Goal: Navigation & Orientation: Find specific page/section

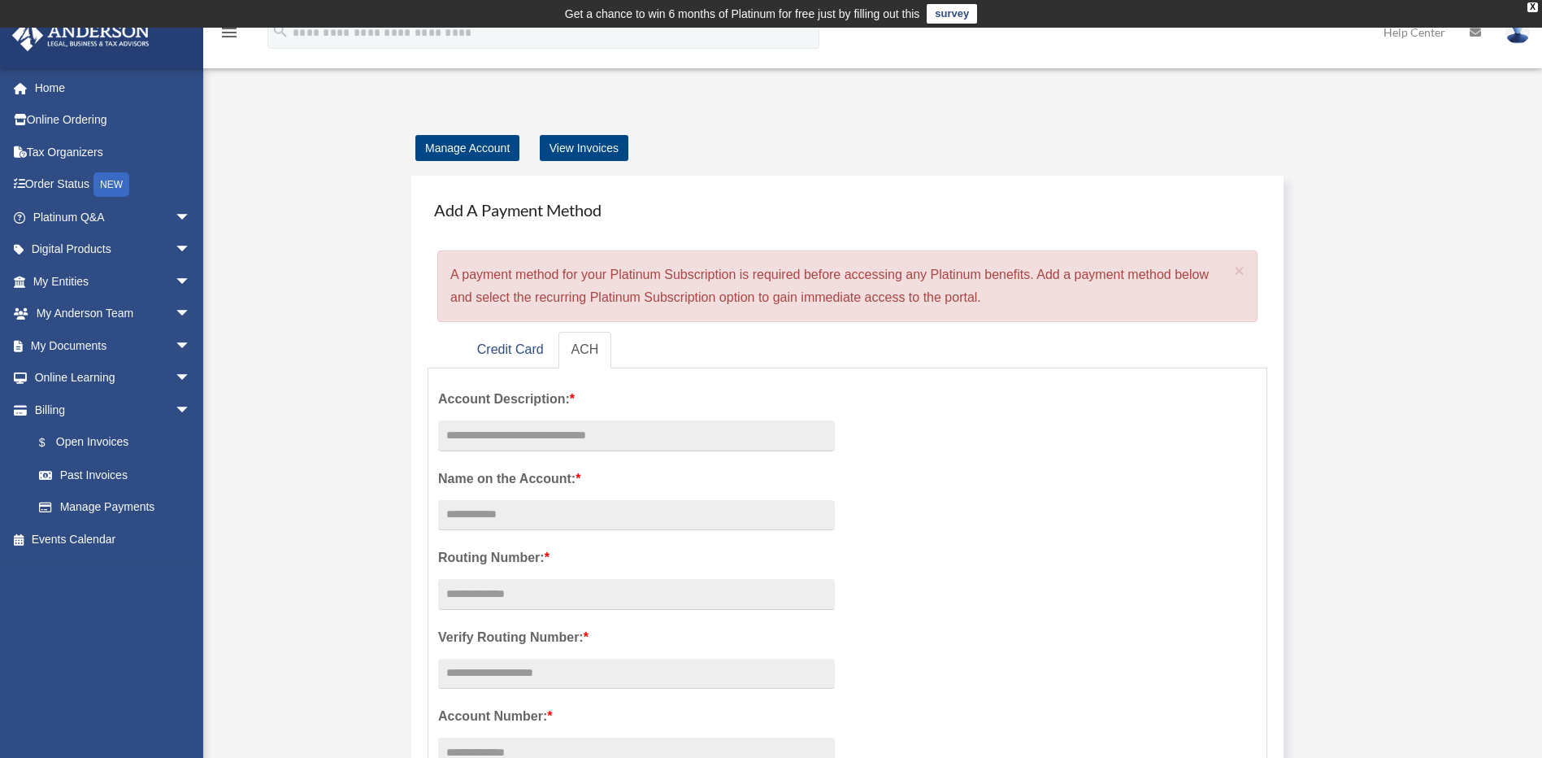
click at [892, 488] on div "Account Description: * Name on the Account: * Routing Number: * Verify Routing …" at bounding box center [847, 676] width 843 height 597
click at [524, 351] on link "Credit Card" at bounding box center [510, 350] width 93 height 37
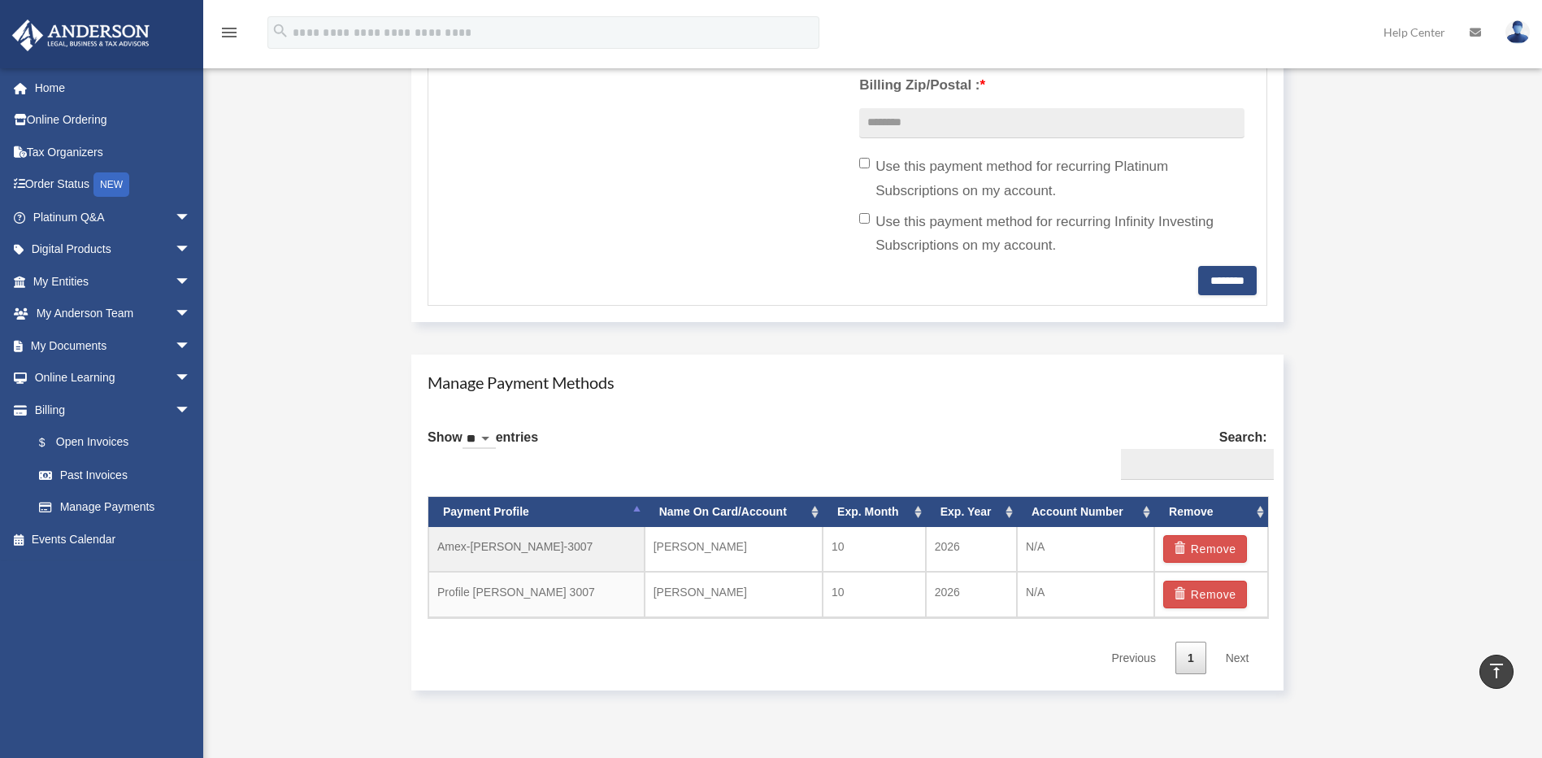
scroll to position [661, 0]
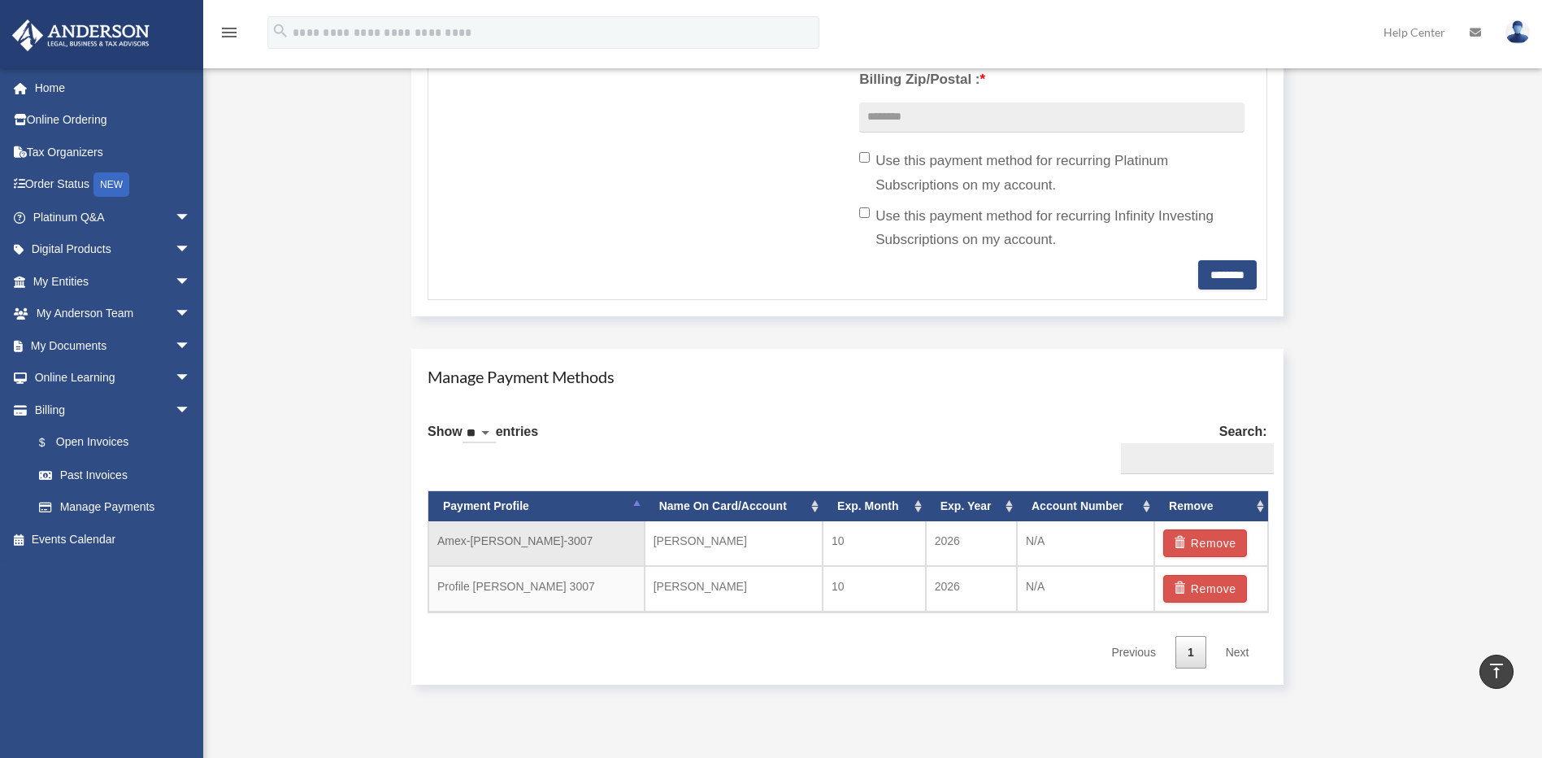
click at [737, 543] on td "Danielle Mayer" at bounding box center [734, 543] width 178 height 45
click at [566, 533] on td "Amex-Danielle-Mayer-3007" at bounding box center [537, 543] width 216 height 45
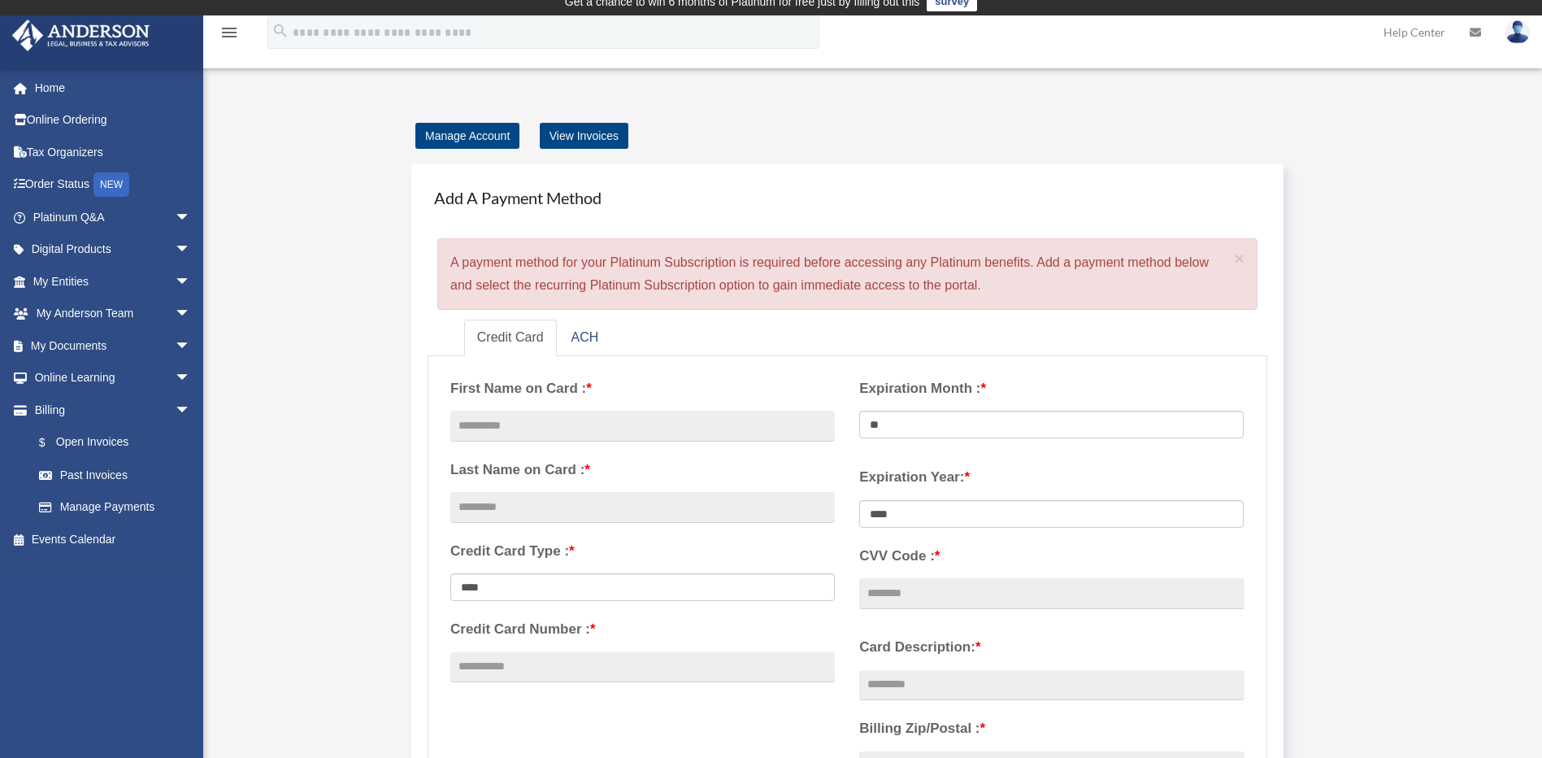
scroll to position [0, 0]
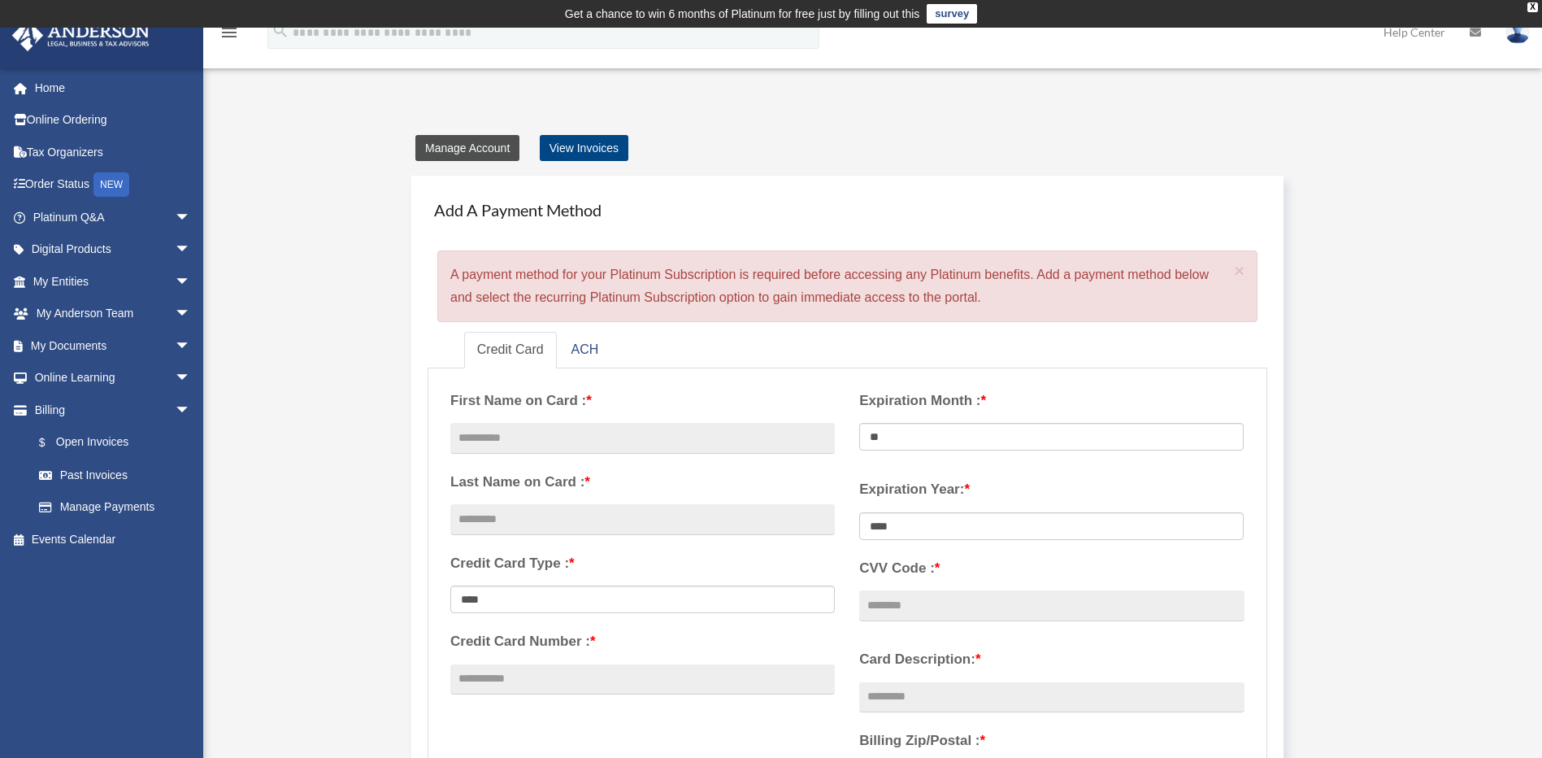
click at [457, 142] on link "Manage Account" at bounding box center [468, 148] width 104 height 26
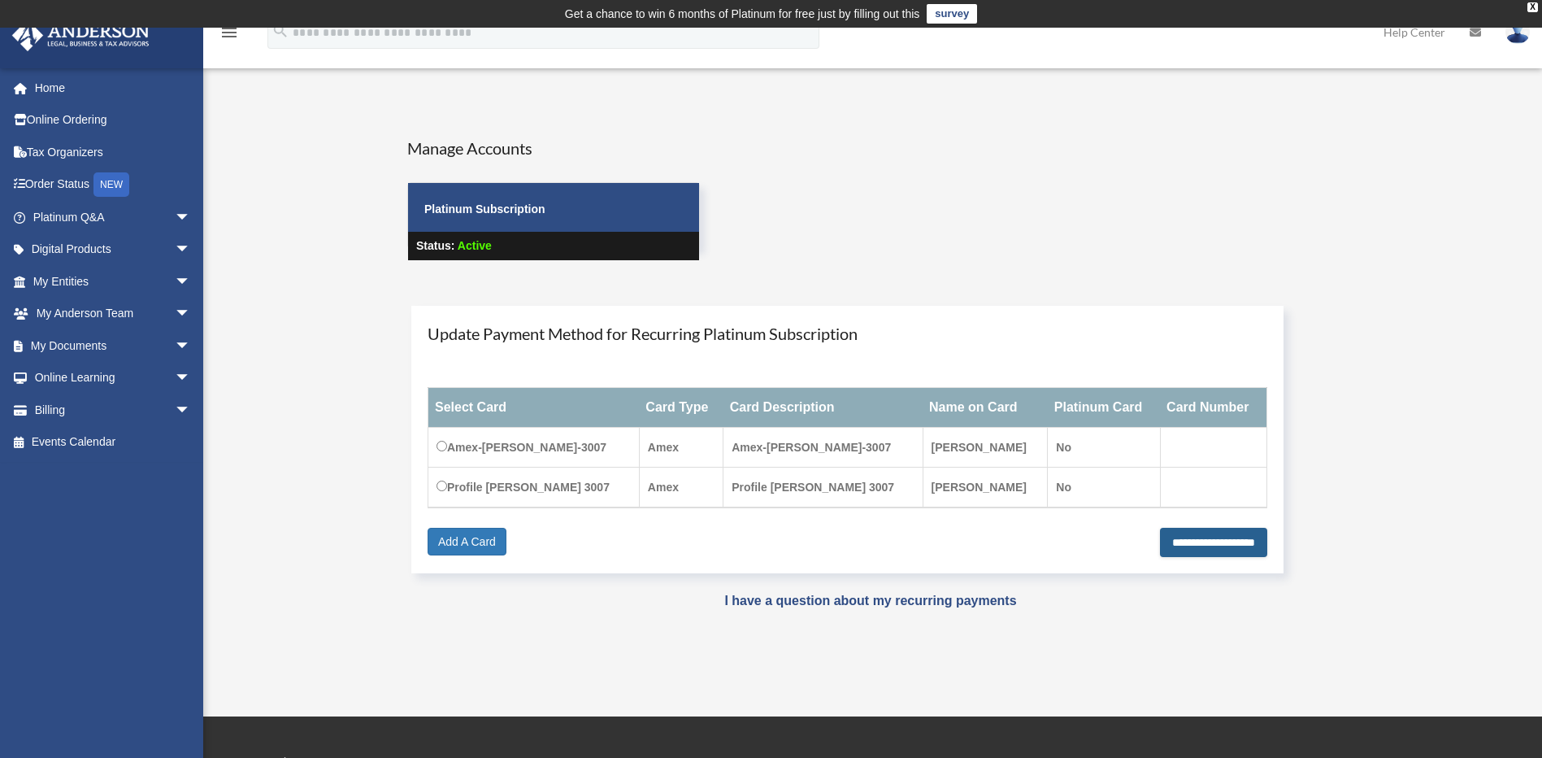
click at [1160, 548] on input "**********" at bounding box center [1213, 542] width 107 height 29
type input "**********"
click at [175, 249] on span "arrow_drop_down" at bounding box center [191, 249] width 33 height 33
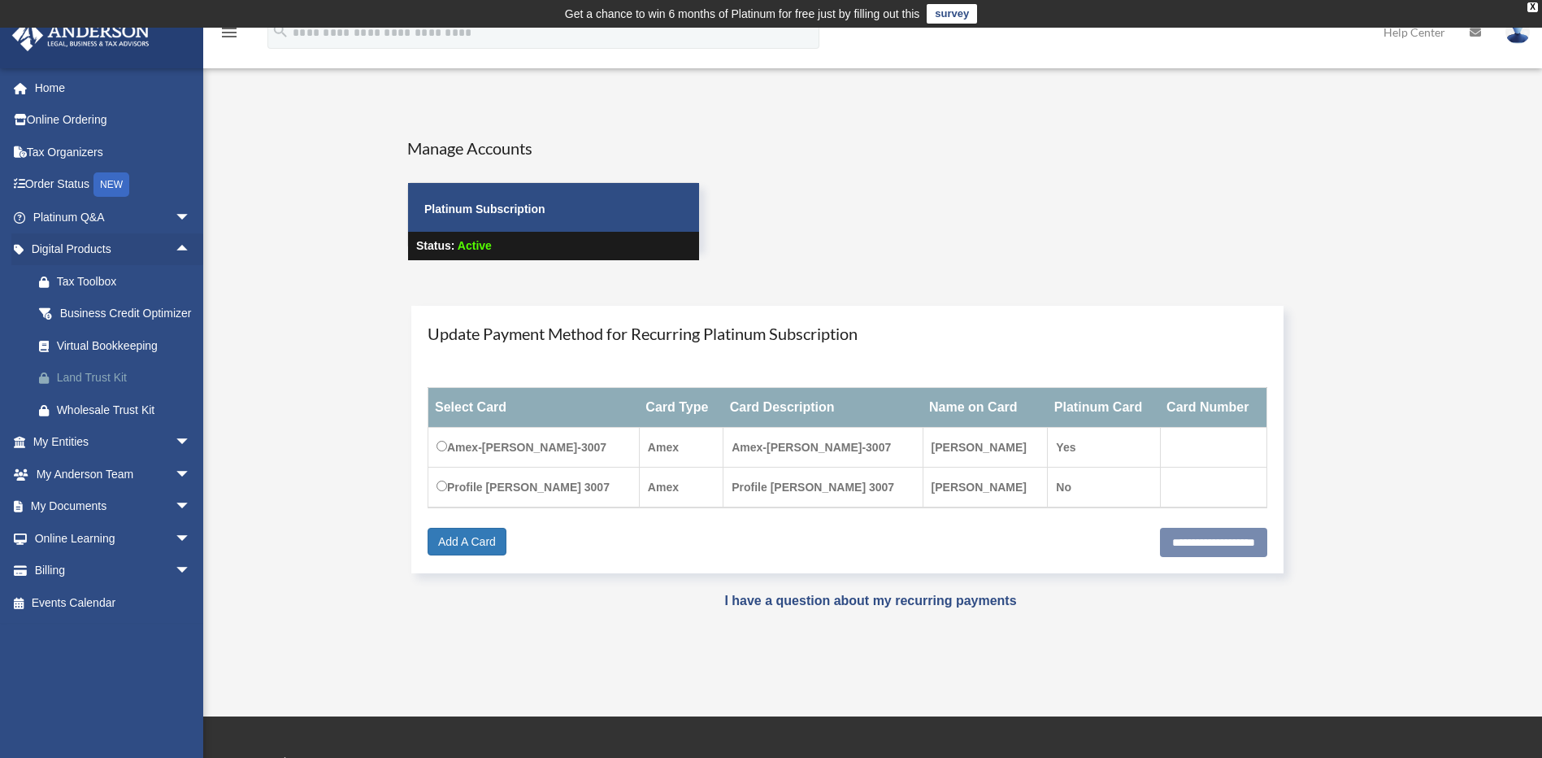
click at [75, 388] on div "Land Trust Kit" at bounding box center [126, 378] width 138 height 20
click at [112, 459] on link "My Entities arrow_drop_down" at bounding box center [113, 442] width 204 height 33
click at [175, 459] on span "arrow_drop_down" at bounding box center [191, 442] width 33 height 33
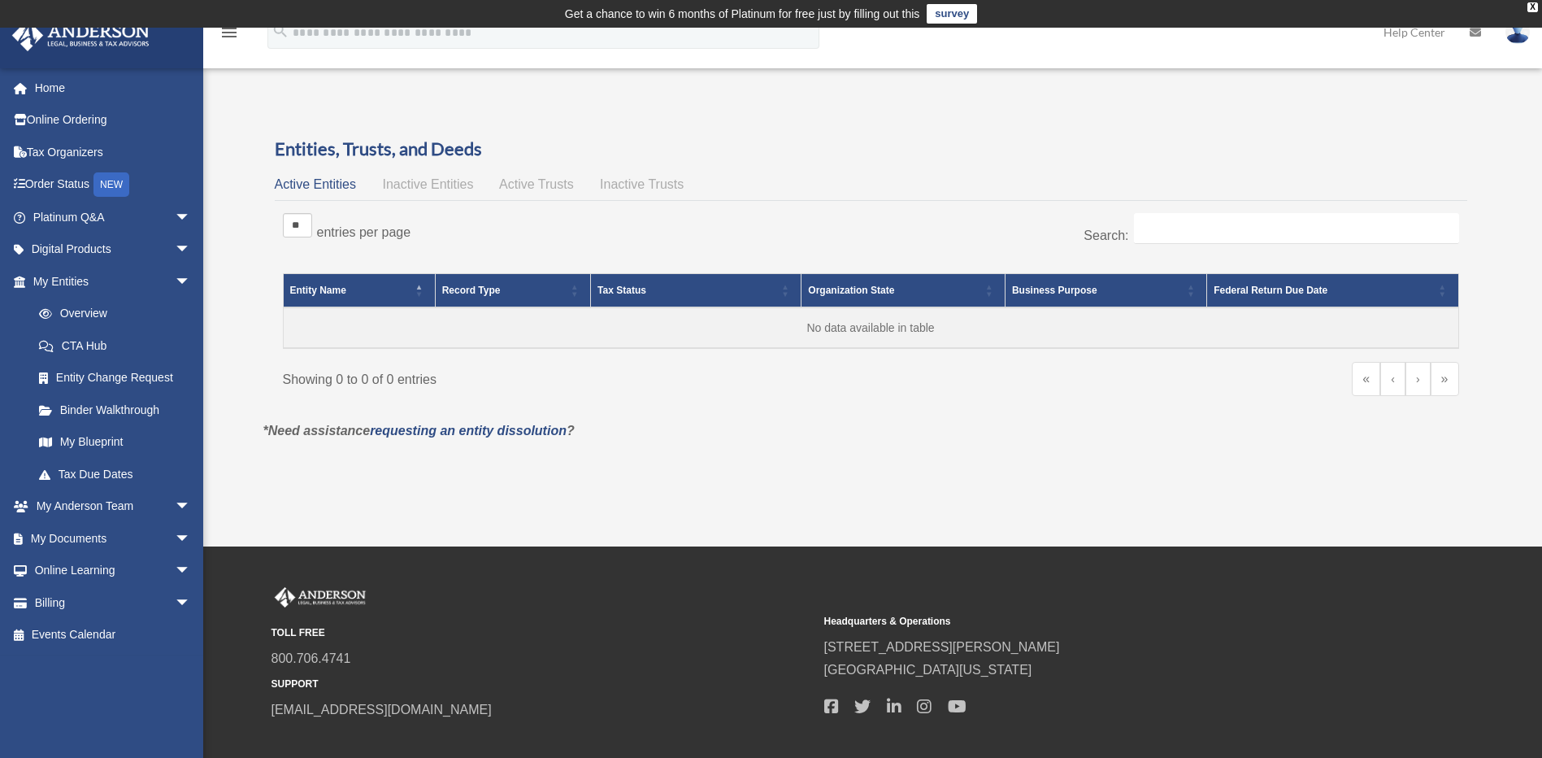
click at [226, 441] on div "Overview [PERSON_NAME][DOMAIN_NAME][EMAIL_ADDRESS][PERSON_NAME][DOMAIN_NAME] Si…" at bounding box center [771, 286] width 1542 height 395
click at [109, 444] on link "My Blueprint" at bounding box center [119, 442] width 193 height 33
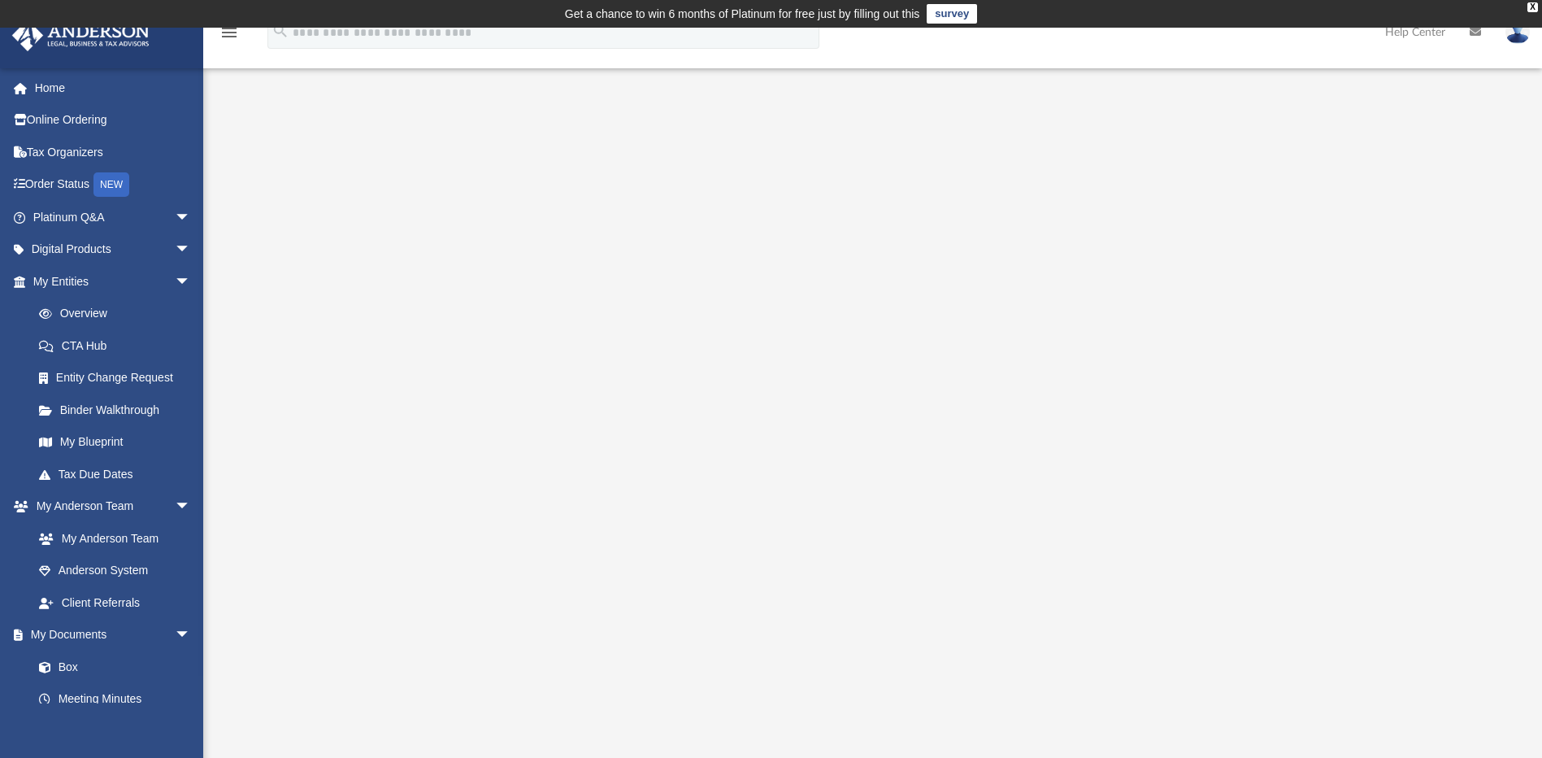
click at [949, 14] on link "survey" at bounding box center [952, 14] width 50 height 20
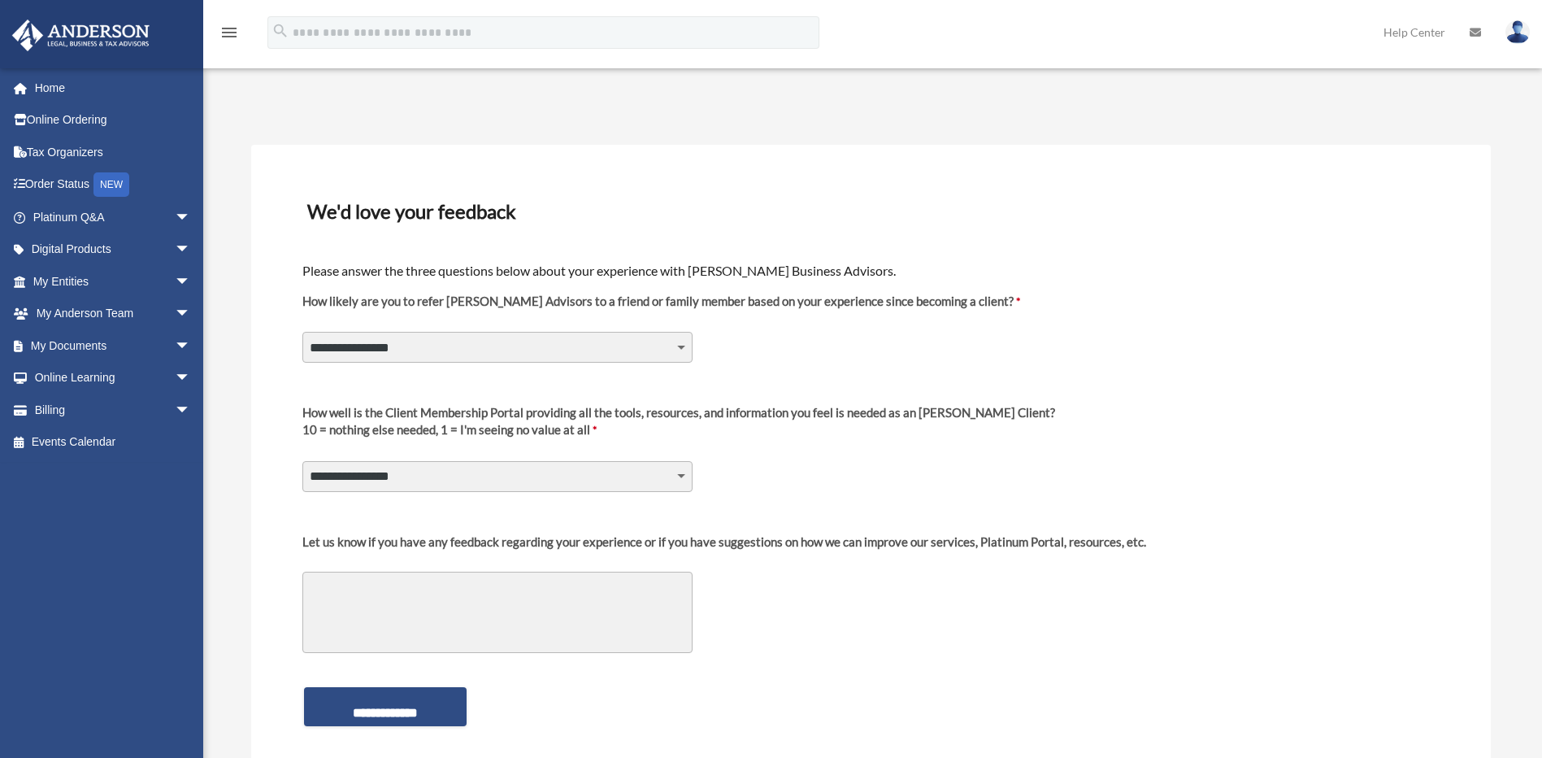
click at [681, 343] on select "**********" at bounding box center [497, 347] width 390 height 31
select select "********"
click at [302, 332] on select "**********" at bounding box center [497, 347] width 390 height 31
click at [175, 253] on span "arrow_drop_down" at bounding box center [191, 249] width 33 height 33
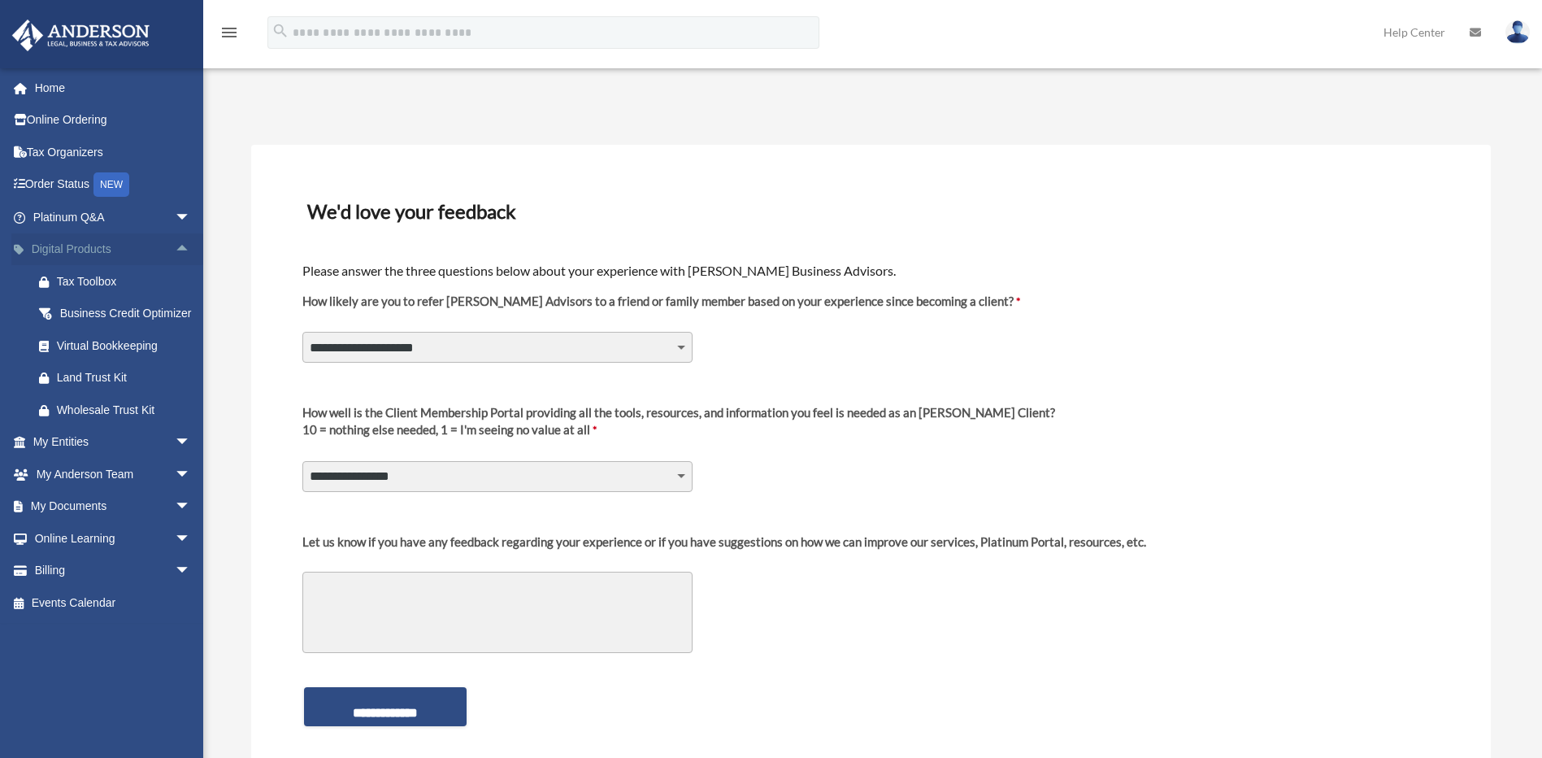
click at [175, 250] on span "arrow_drop_up" at bounding box center [191, 249] width 33 height 33
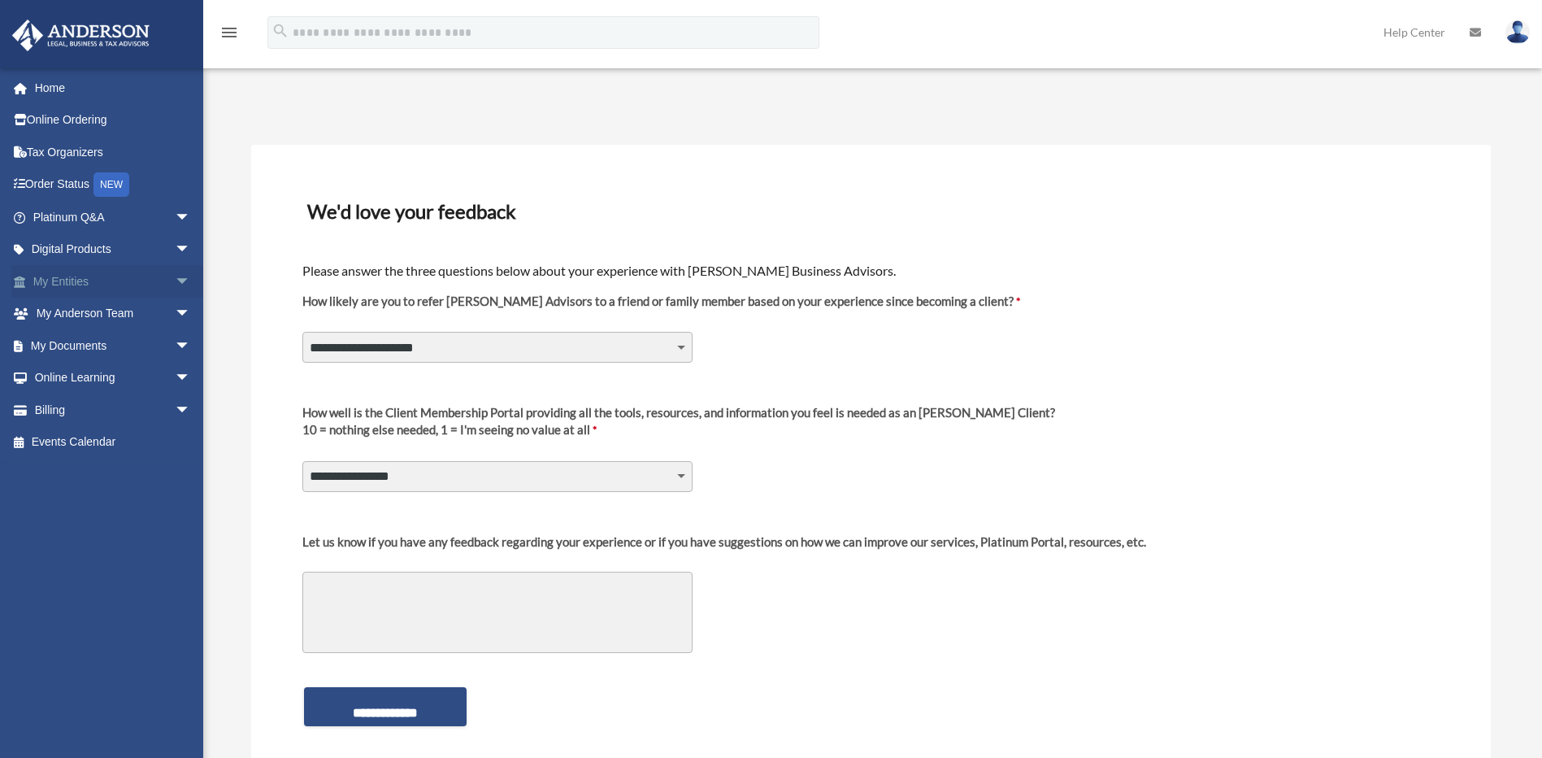
click at [175, 281] on span "arrow_drop_down" at bounding box center [191, 281] width 33 height 33
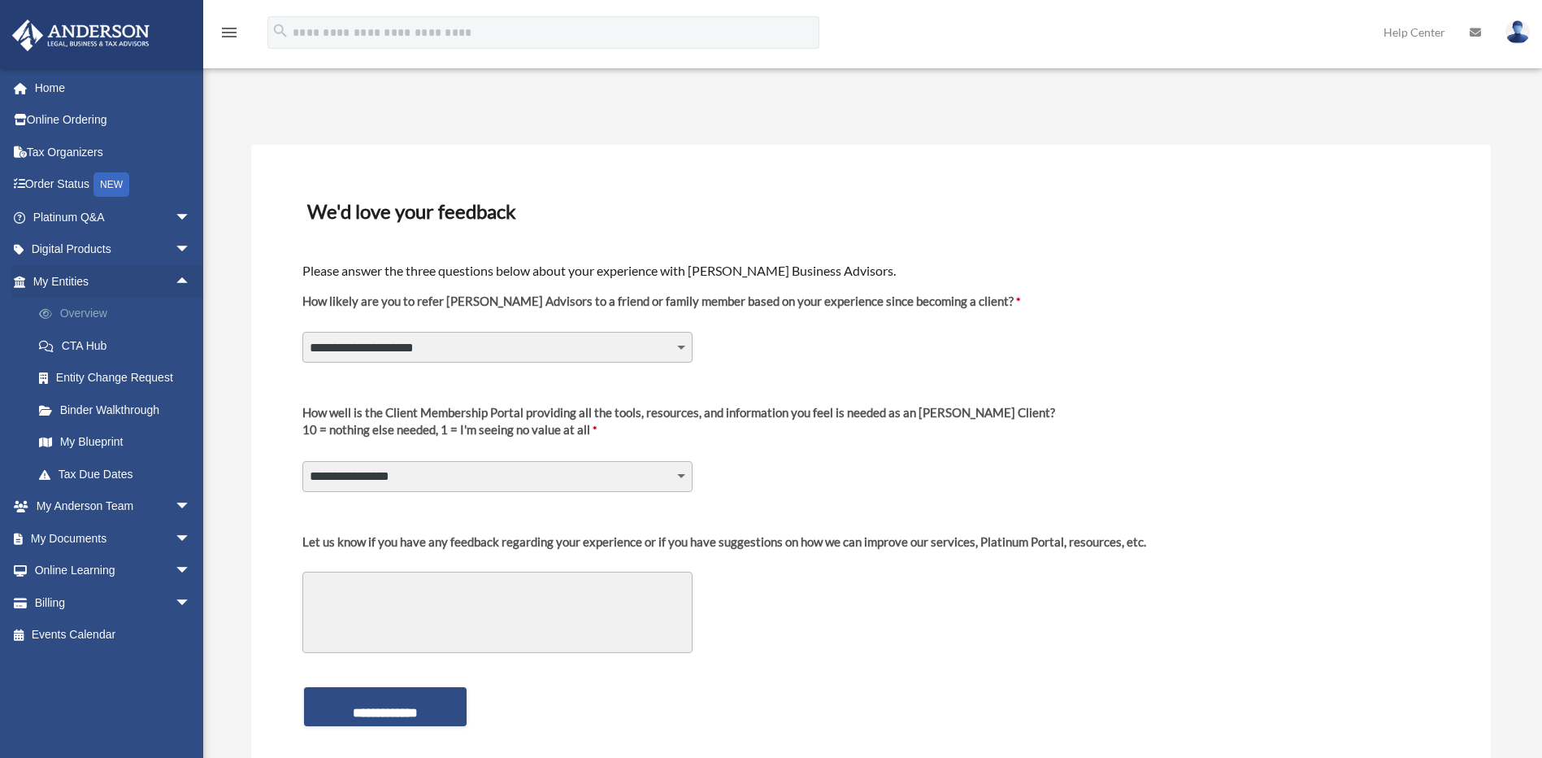
click at [105, 305] on link "Overview" at bounding box center [119, 314] width 193 height 33
click at [98, 311] on link "Overview" at bounding box center [119, 314] width 193 height 33
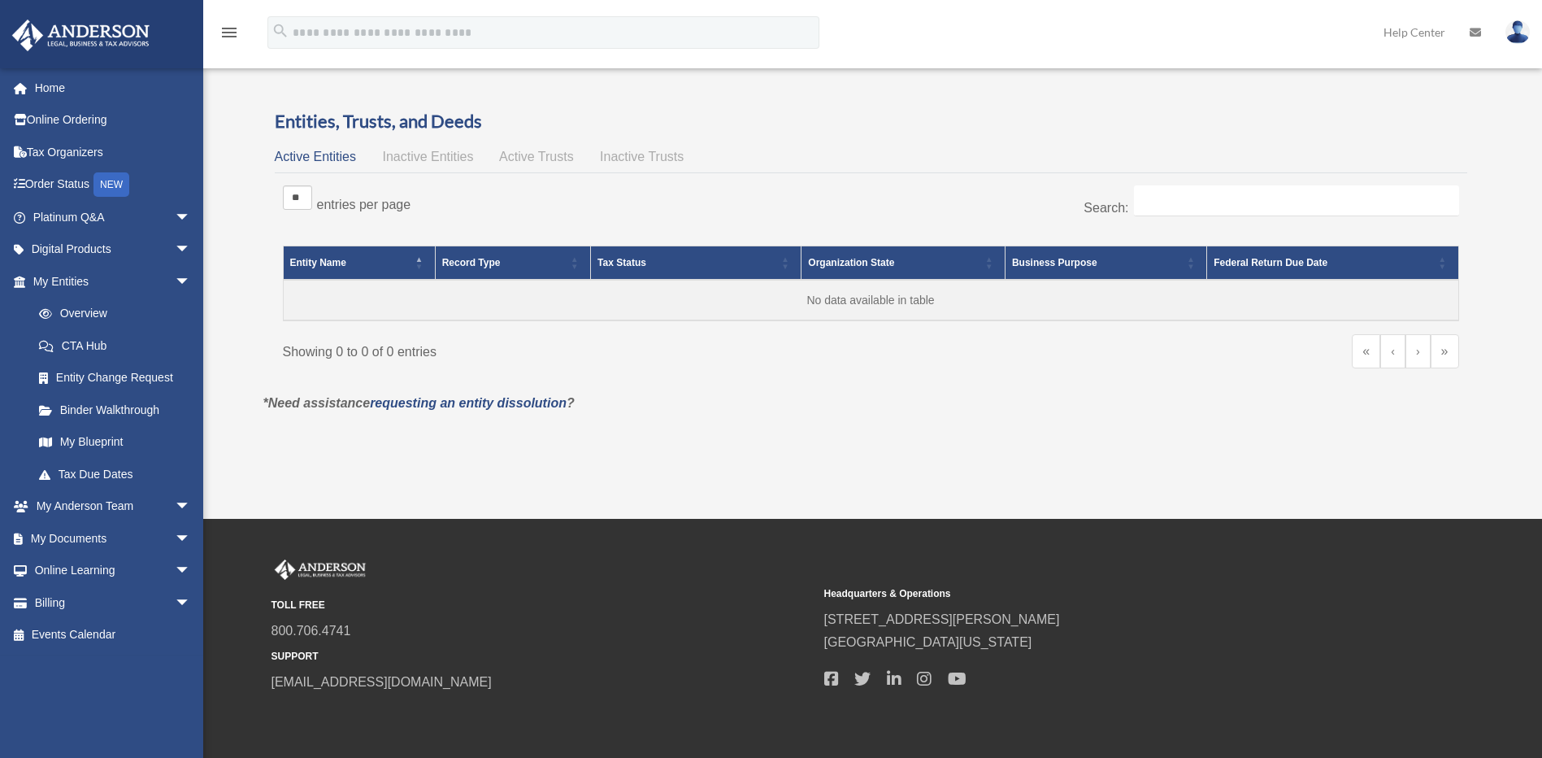
click at [423, 161] on span "Inactive Entities" at bounding box center [427, 157] width 91 height 14
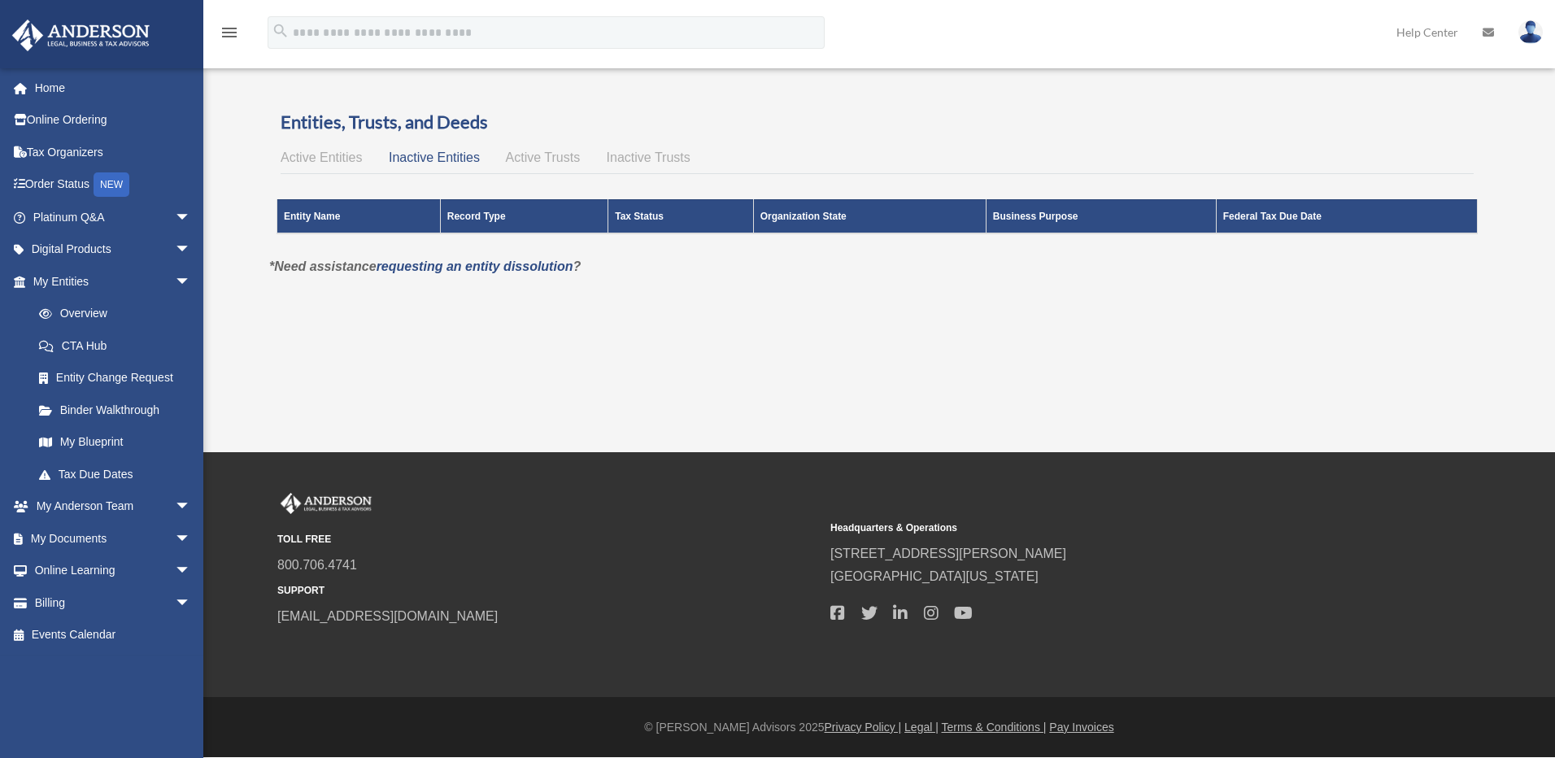
click at [533, 157] on span "Active Trusts" at bounding box center [543, 157] width 75 height 14
click at [642, 156] on span "Inactive Trusts" at bounding box center [649, 157] width 84 height 14
click at [175, 507] on span "arrow_drop_down" at bounding box center [191, 506] width 33 height 33
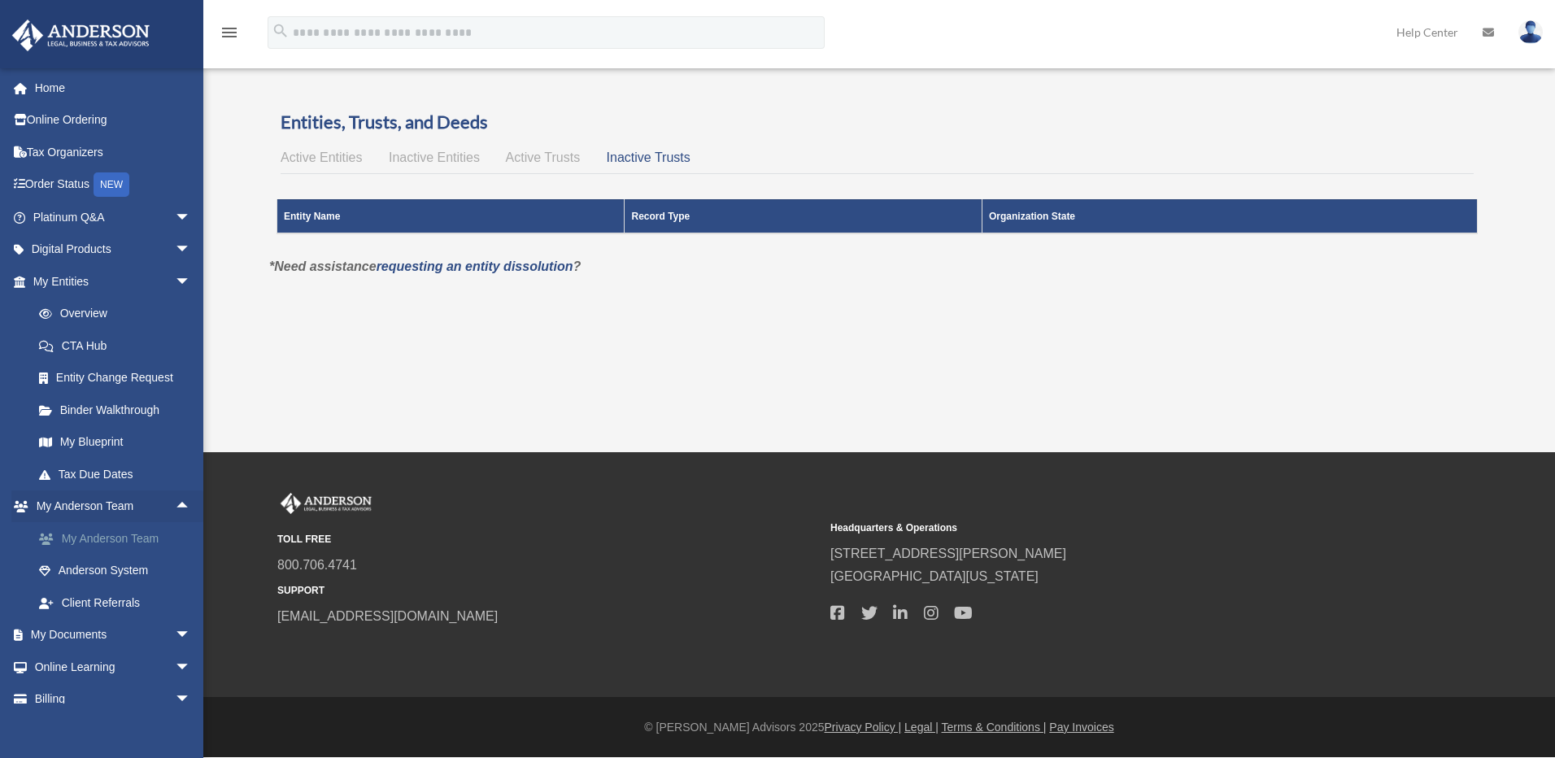
click at [142, 536] on link "My Anderson Team" at bounding box center [119, 538] width 193 height 33
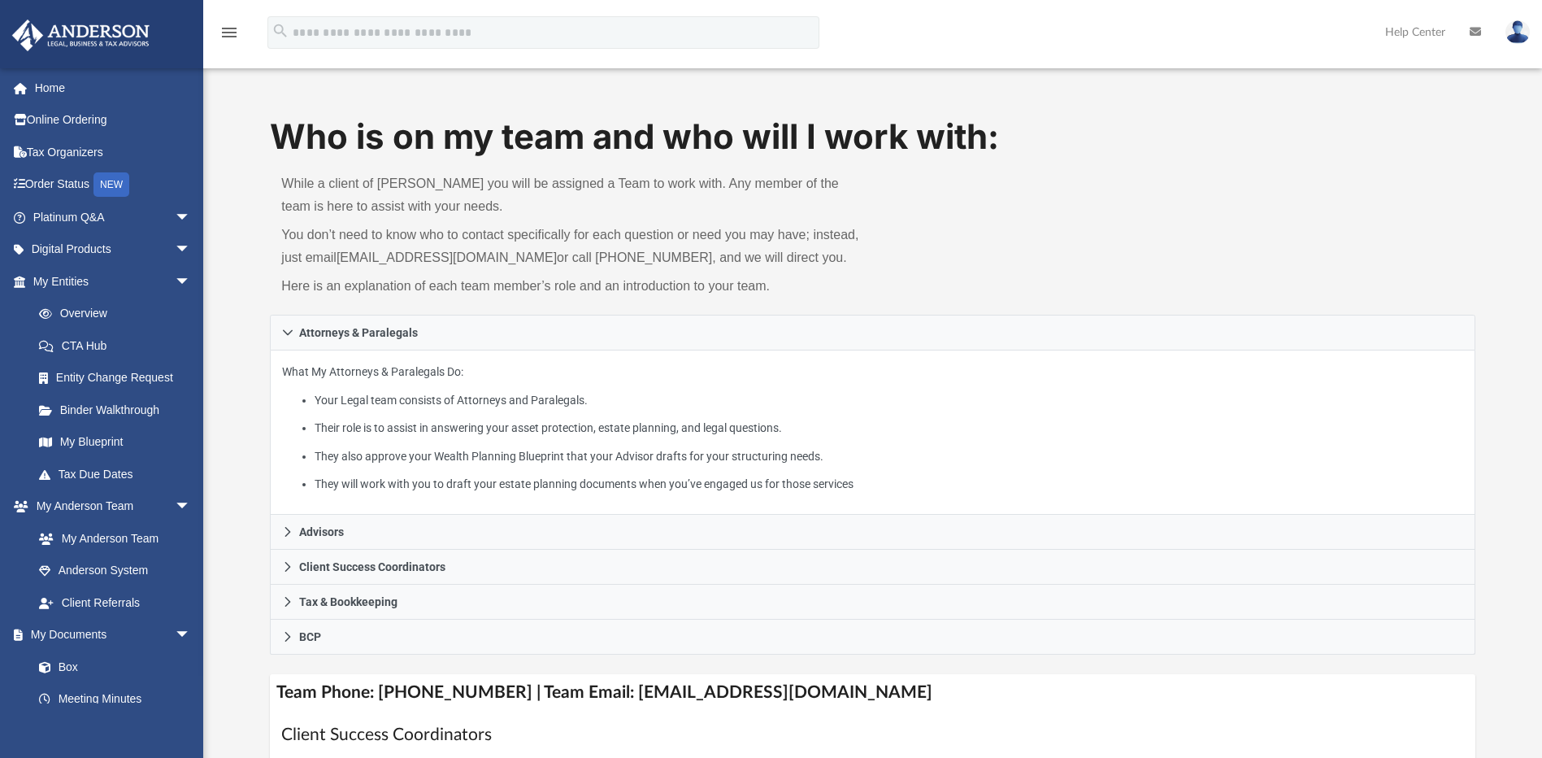
click at [971, 289] on div "Who is on my team and who will I work with: While a client of Anderson you will…" at bounding box center [872, 214] width 1205 height 202
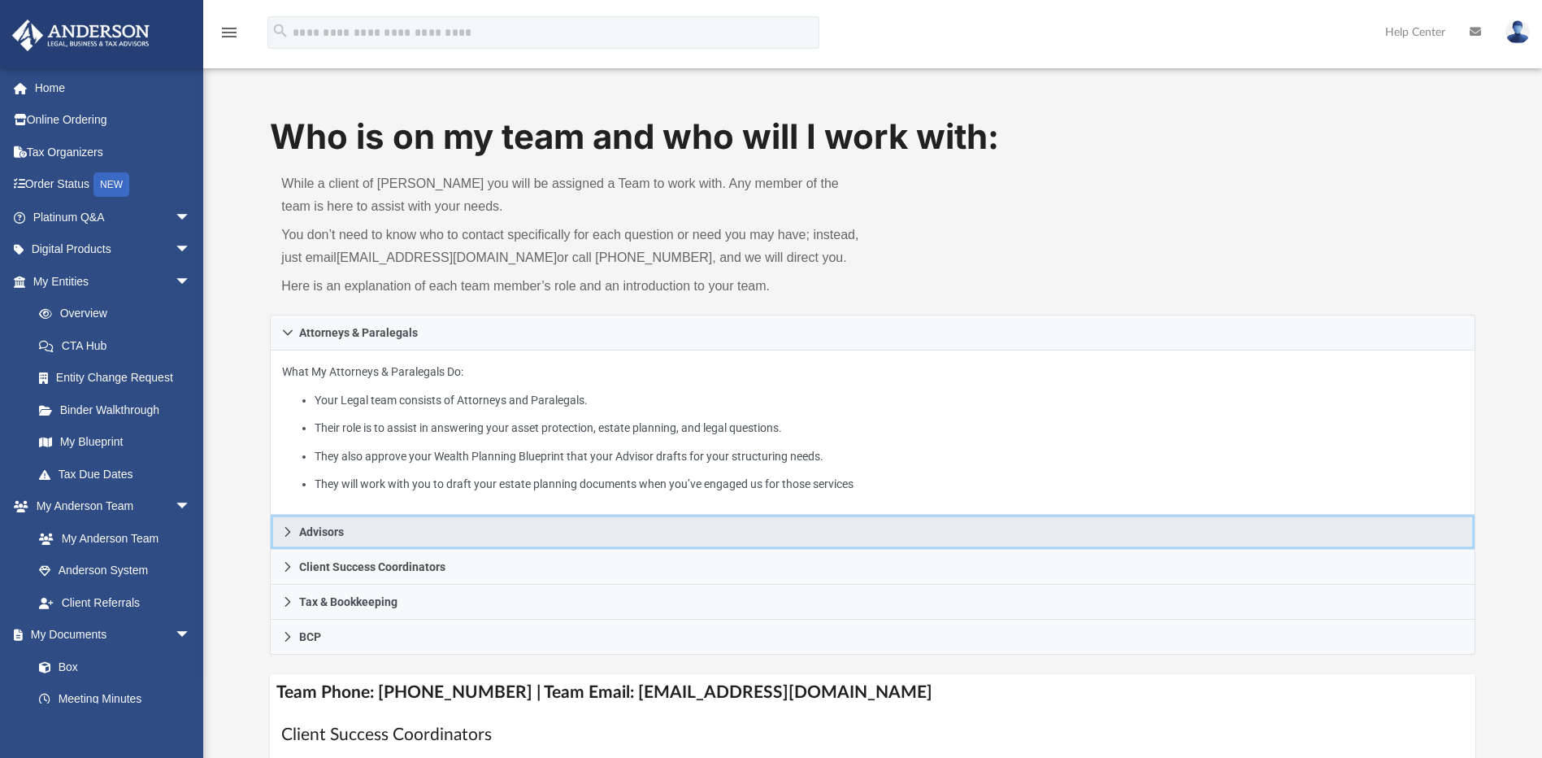
click at [315, 535] on span "Advisors" at bounding box center [321, 531] width 45 height 11
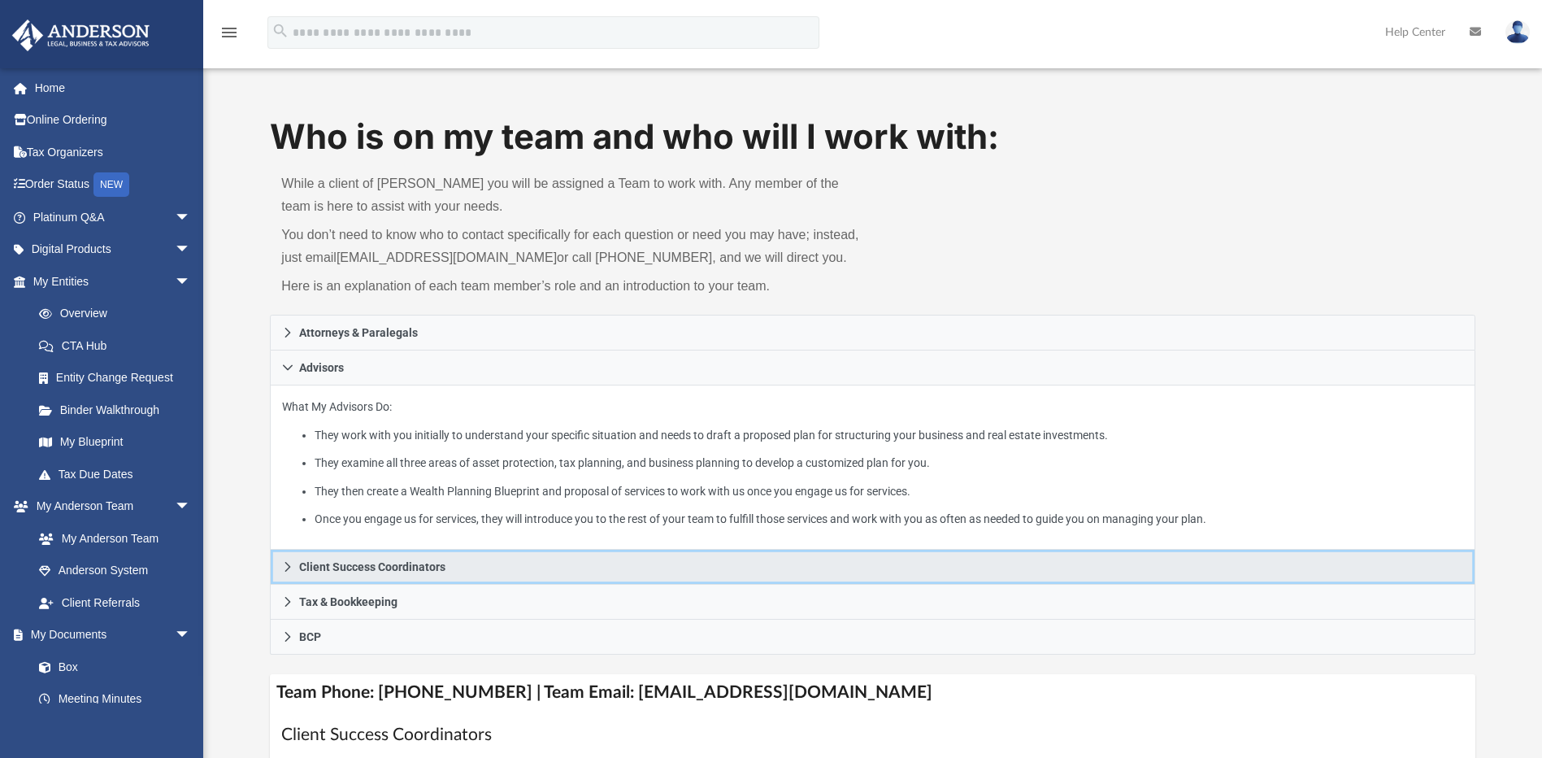
click at [397, 576] on link "Client Success Coordinators" at bounding box center [872, 567] width 1205 height 35
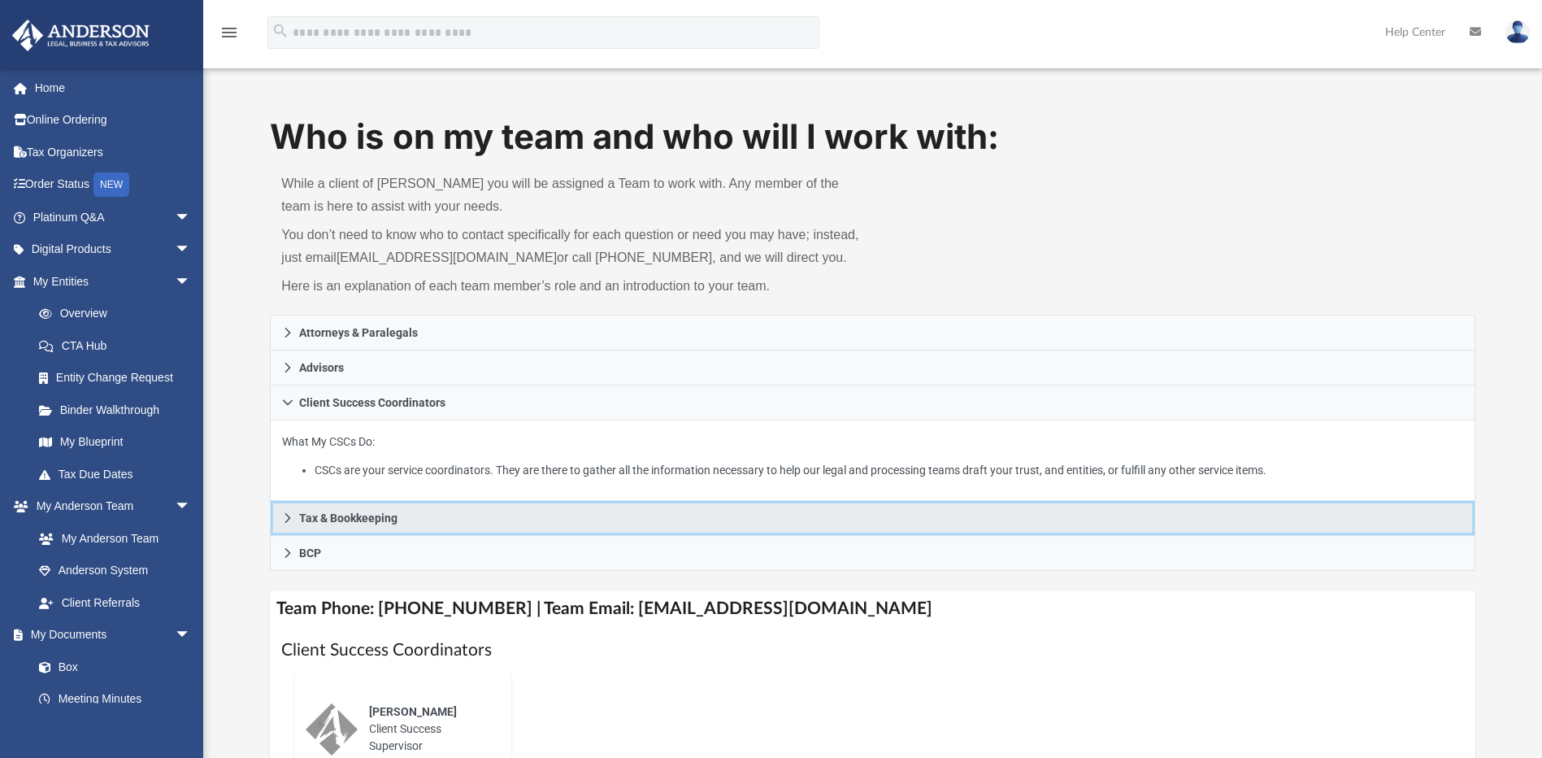
click at [386, 525] on link "Tax & Bookkeeping" at bounding box center [872, 518] width 1205 height 35
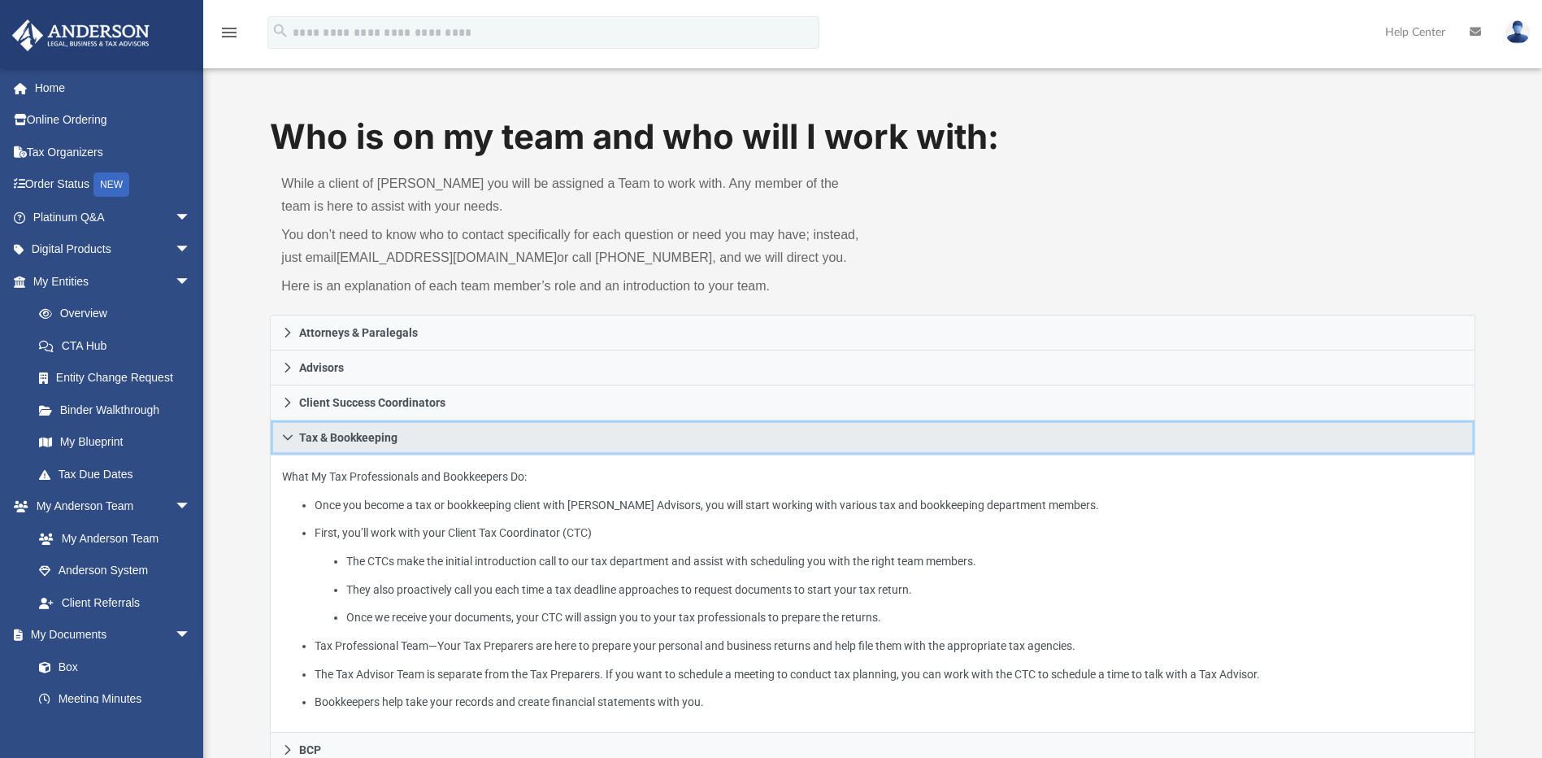
click at [398, 443] on span "Tax & Bookkeeping" at bounding box center [348, 437] width 98 height 11
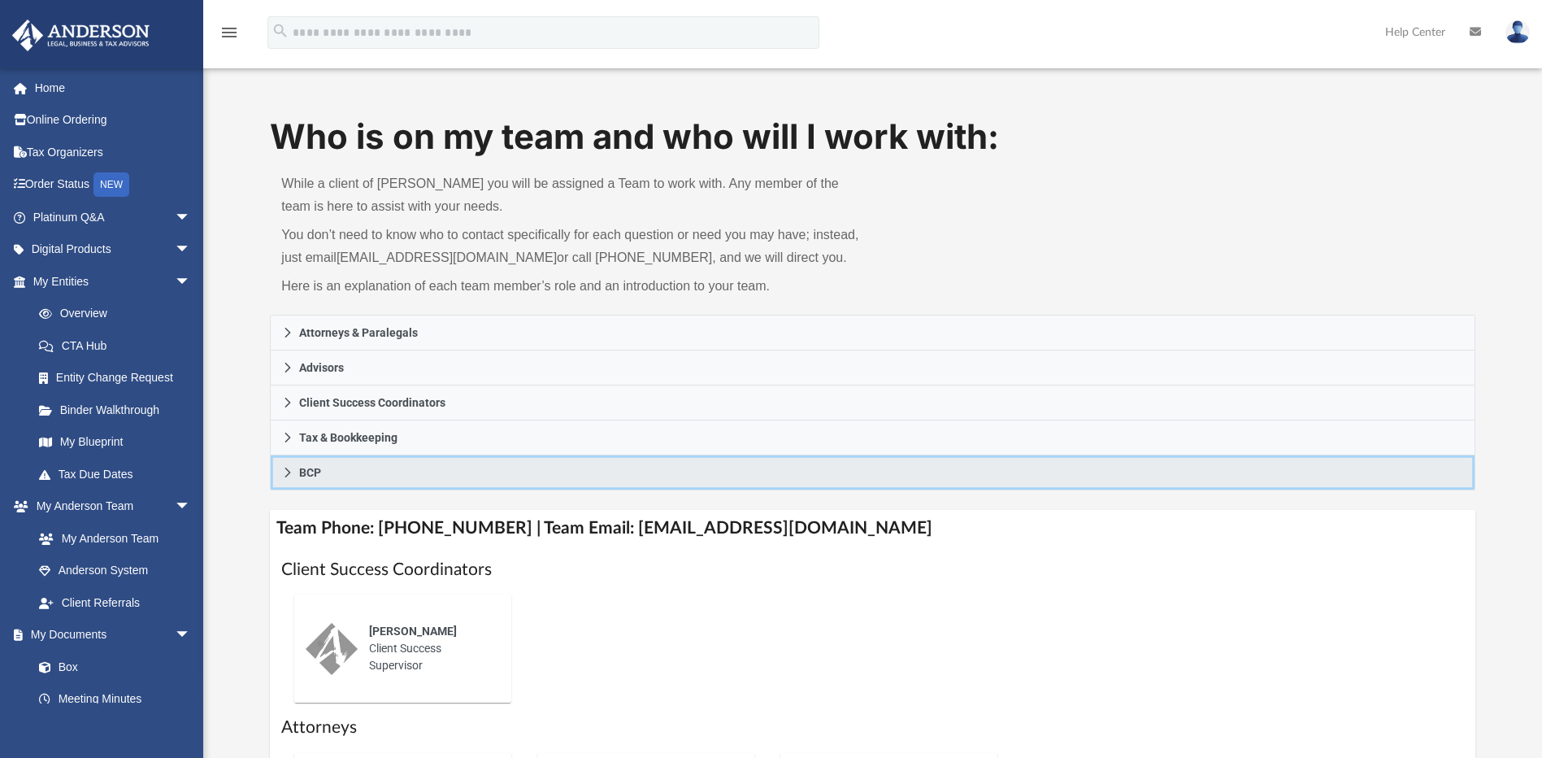
click at [341, 479] on link "BCP" at bounding box center [872, 472] width 1205 height 35
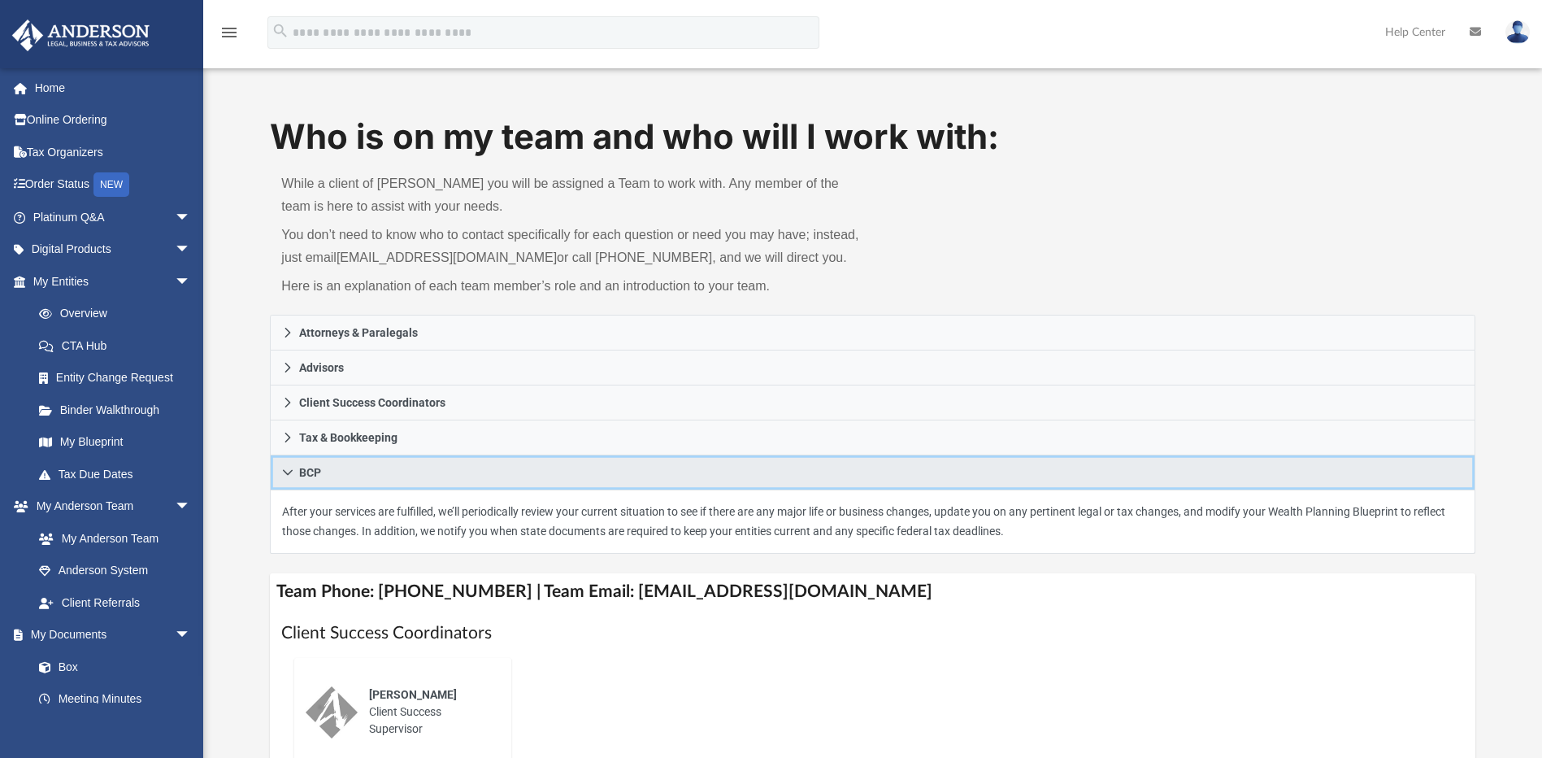
click at [342, 474] on link "BCP" at bounding box center [872, 472] width 1205 height 35
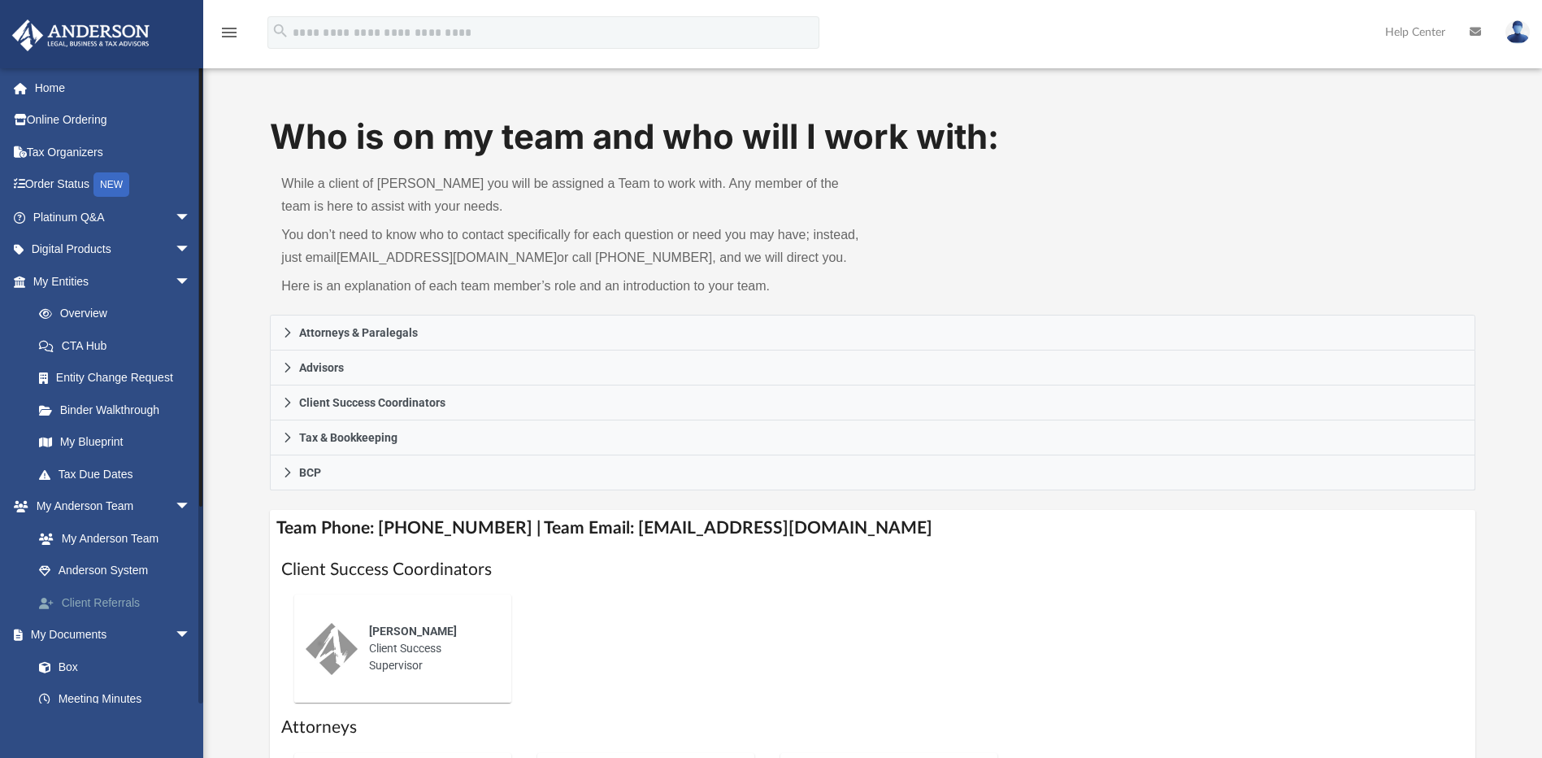
click at [129, 593] on link "Client Referrals" at bounding box center [119, 602] width 193 height 33
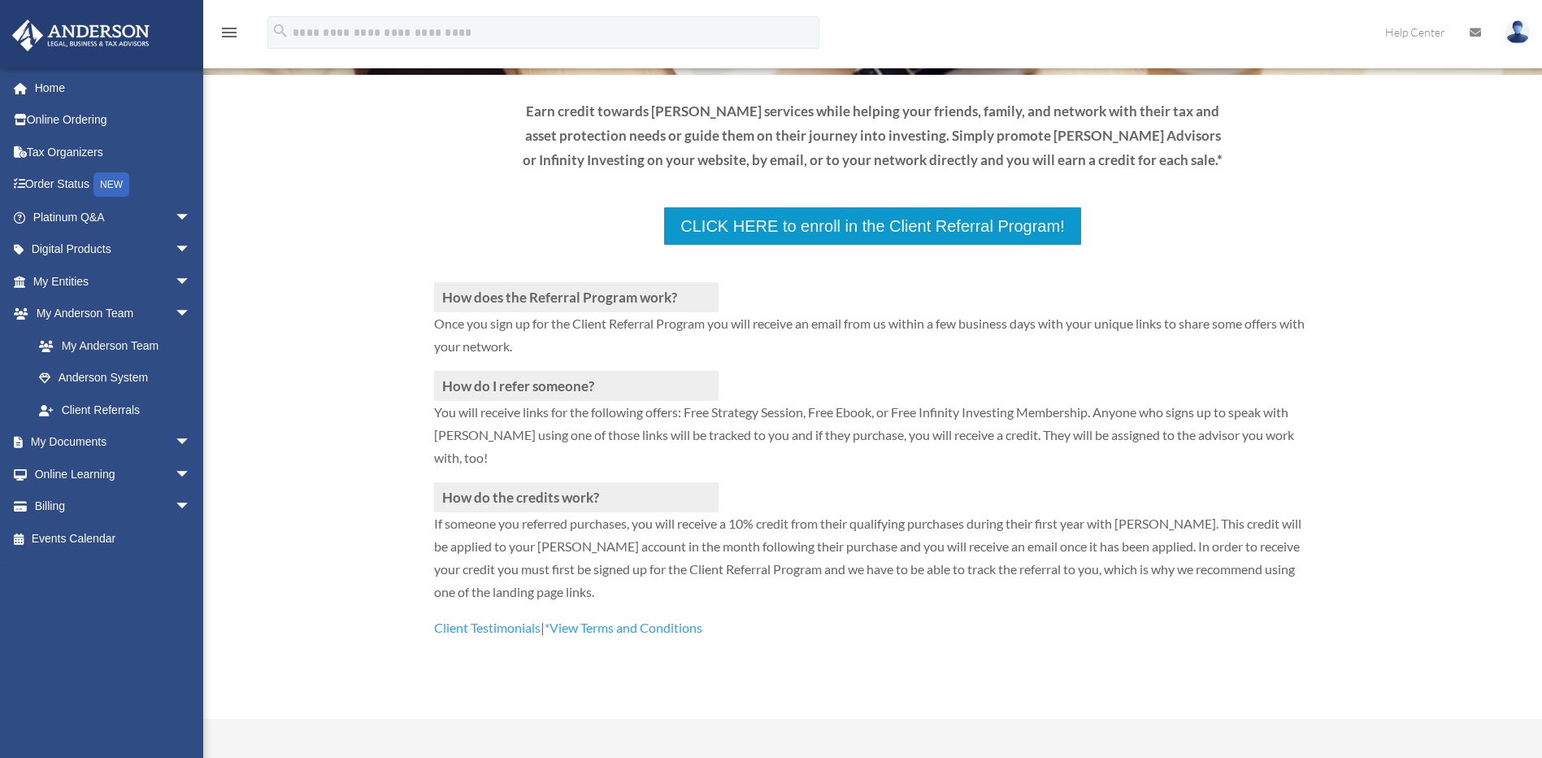
scroll to position [202, 0]
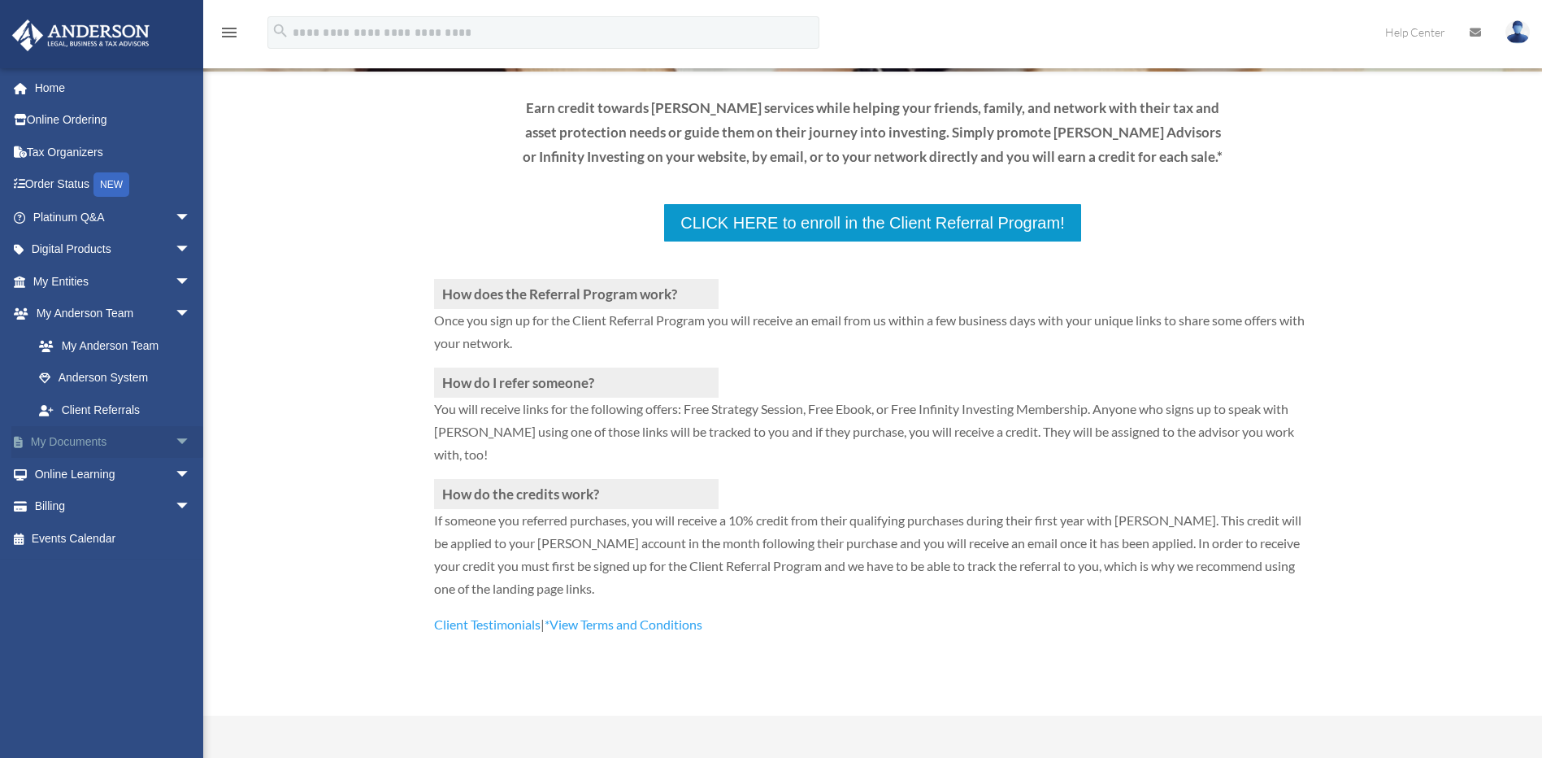
click at [175, 443] on span "arrow_drop_down" at bounding box center [191, 442] width 33 height 33
click at [175, 246] on span "arrow_drop_down" at bounding box center [191, 249] width 33 height 33
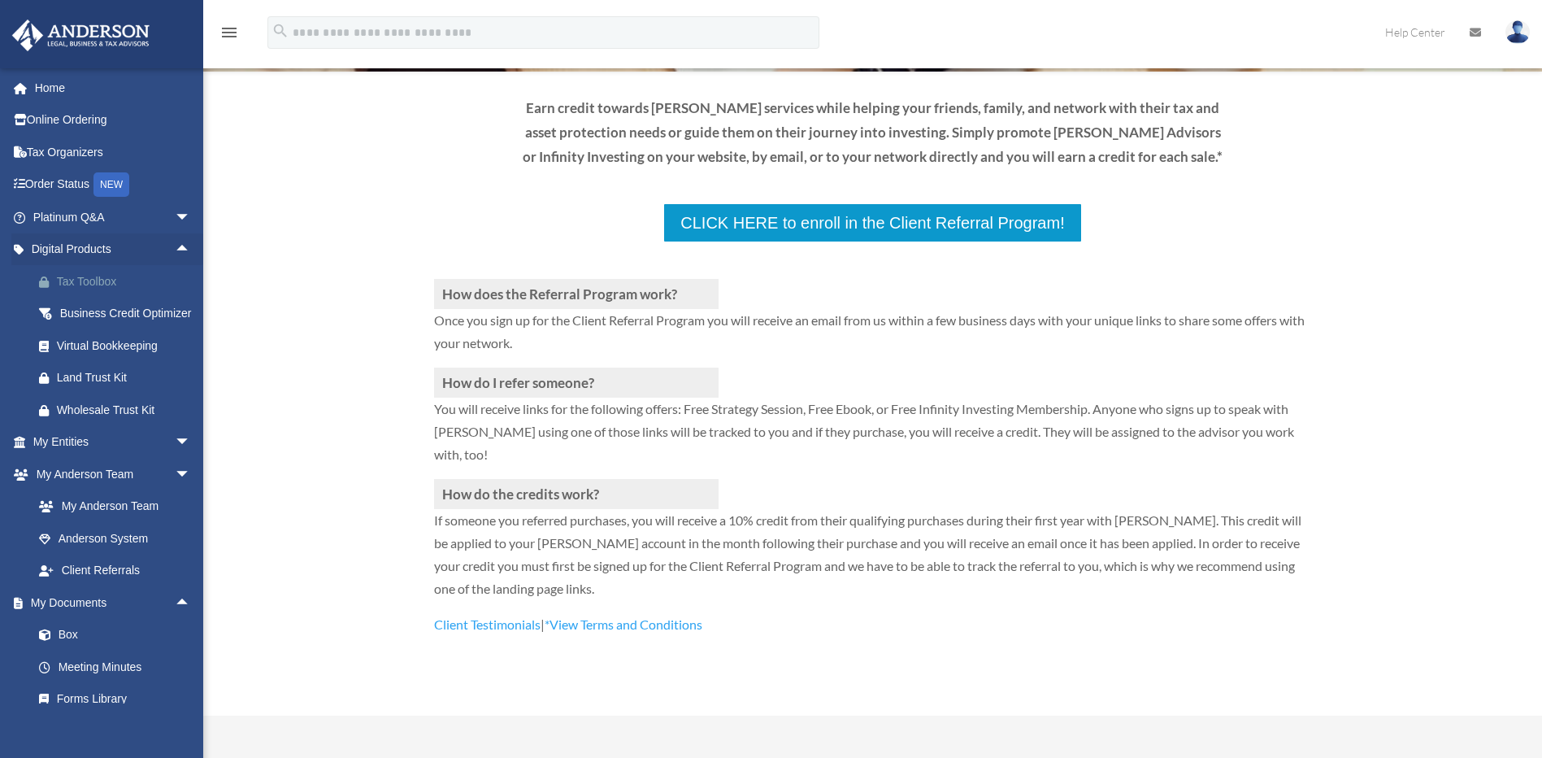
click at [96, 285] on div "Tax Toolbox" at bounding box center [126, 282] width 138 height 20
click at [116, 224] on link "Platinum Q&A arrow_drop_down" at bounding box center [113, 217] width 204 height 33
click at [175, 213] on span "arrow_drop_down" at bounding box center [191, 217] width 33 height 33
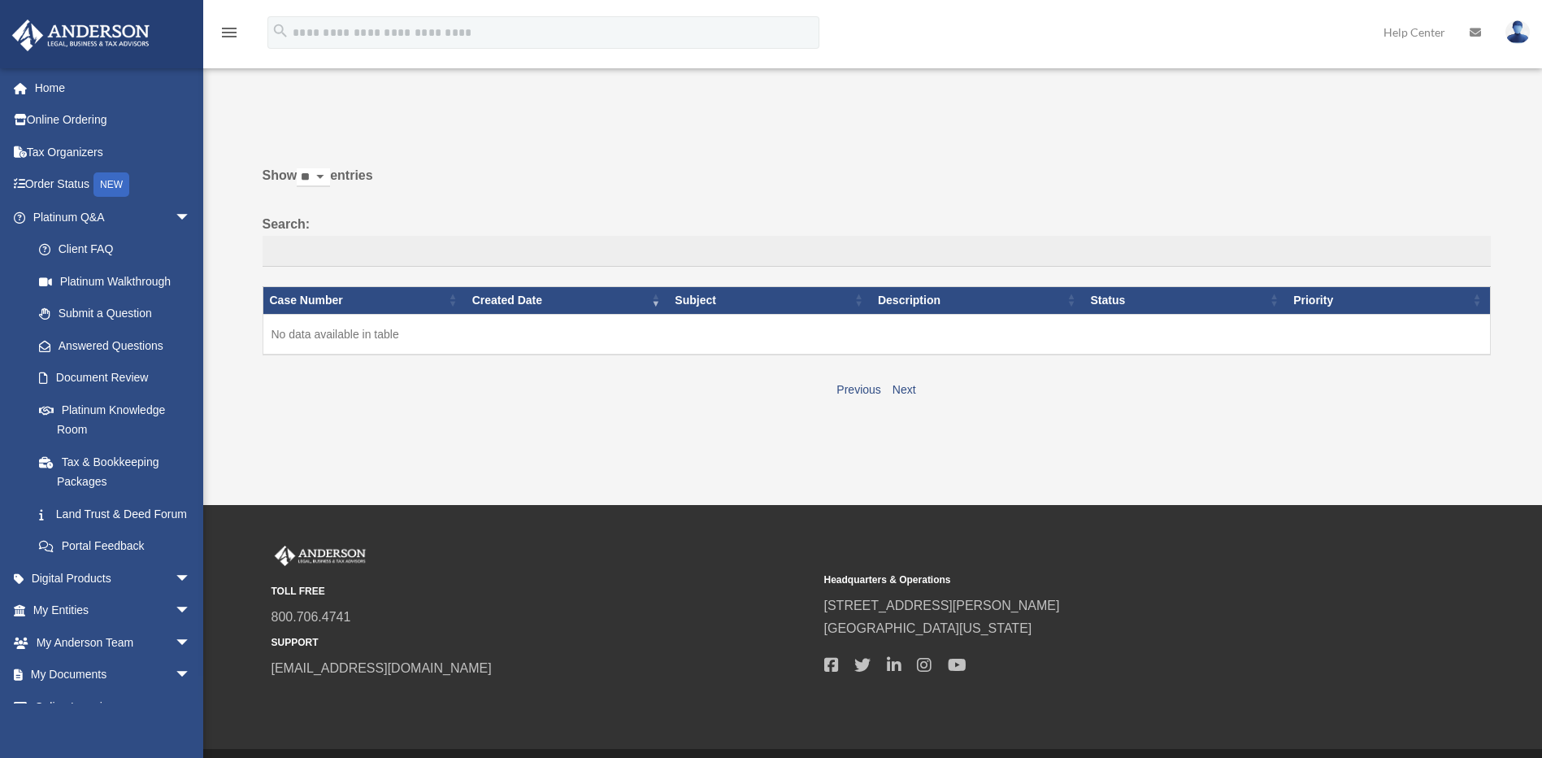
click at [116, 228] on link "Platinum Q&A arrow_drop_down" at bounding box center [109, 217] width 196 height 33
click at [108, 244] on link "Client FAQ" at bounding box center [119, 249] width 193 height 33
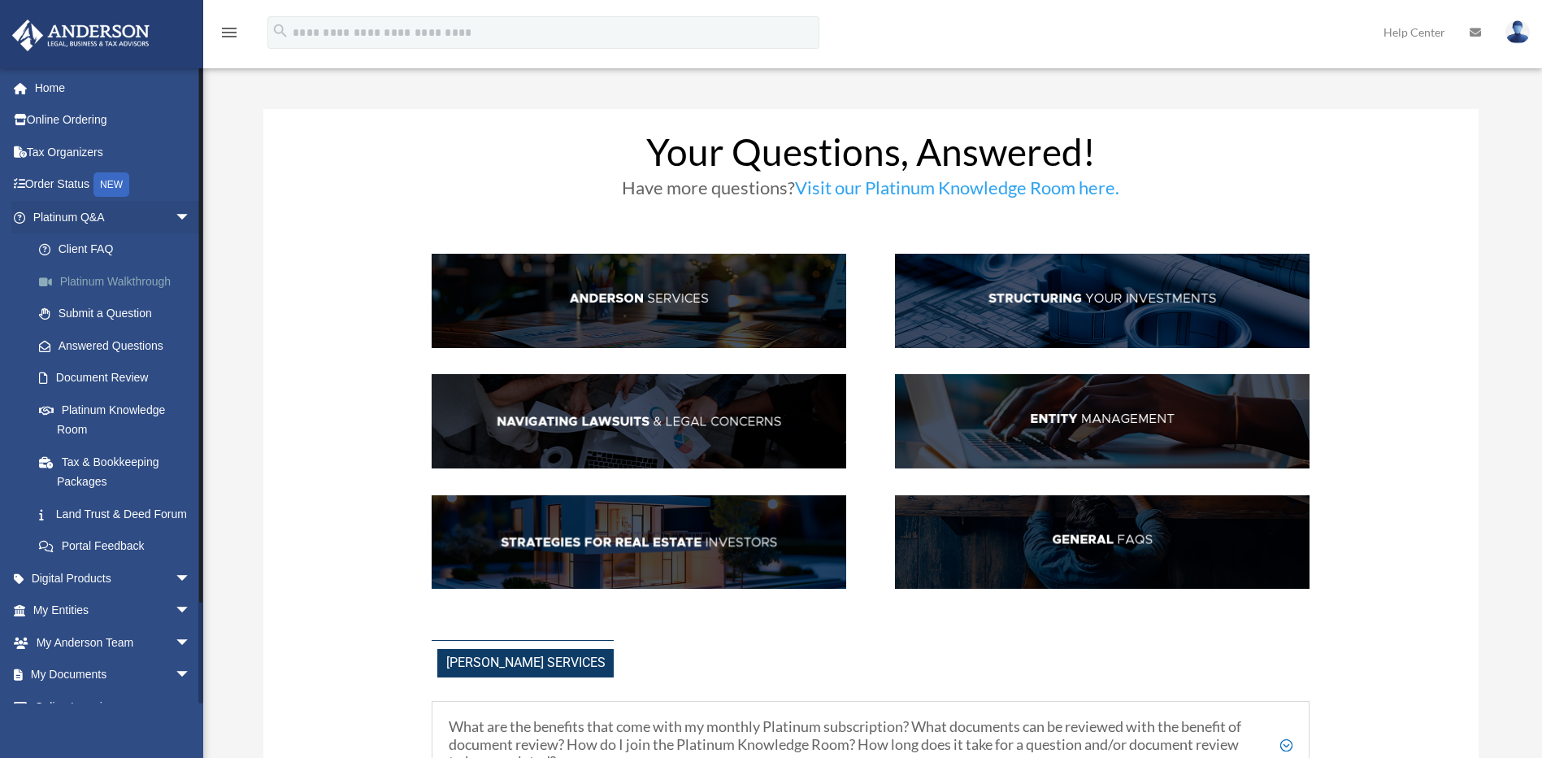
click at [125, 281] on link "Platinum Walkthrough" at bounding box center [119, 281] width 193 height 33
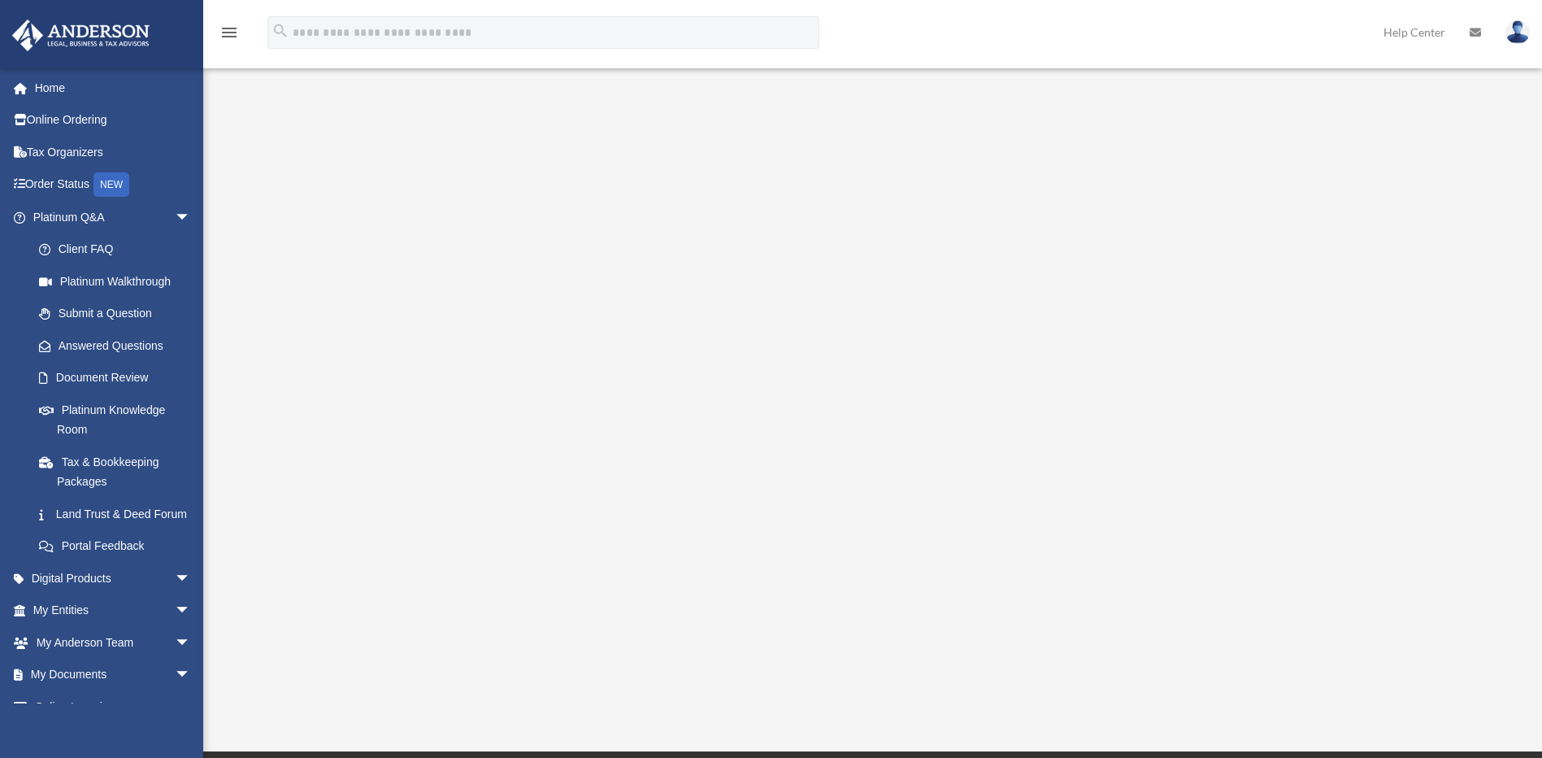
click at [1520, 36] on img at bounding box center [1518, 32] width 24 height 24
